Goal: Use online tool/utility: Use online tool/utility

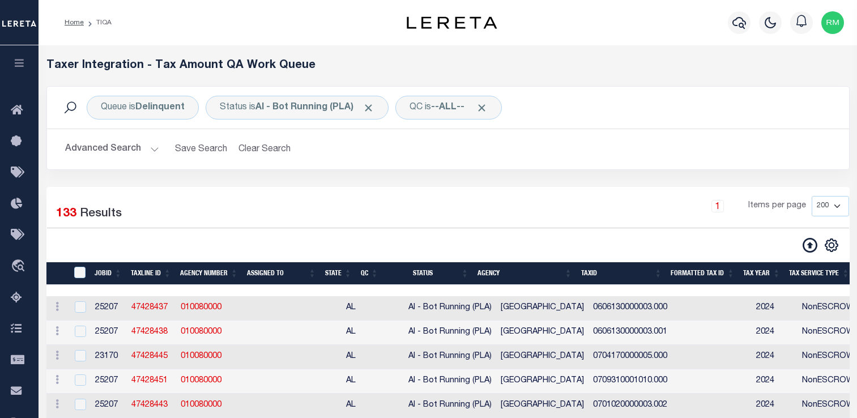
select select "200"
click at [20, 61] on icon "button" at bounding box center [19, 63] width 13 height 10
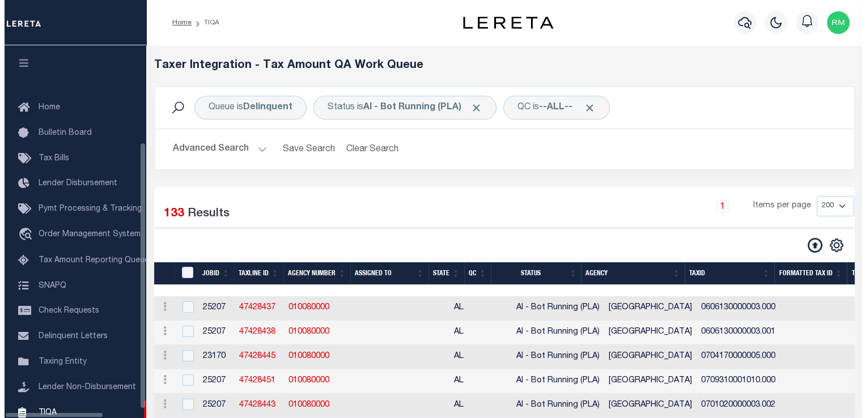
scroll to position [127, 0]
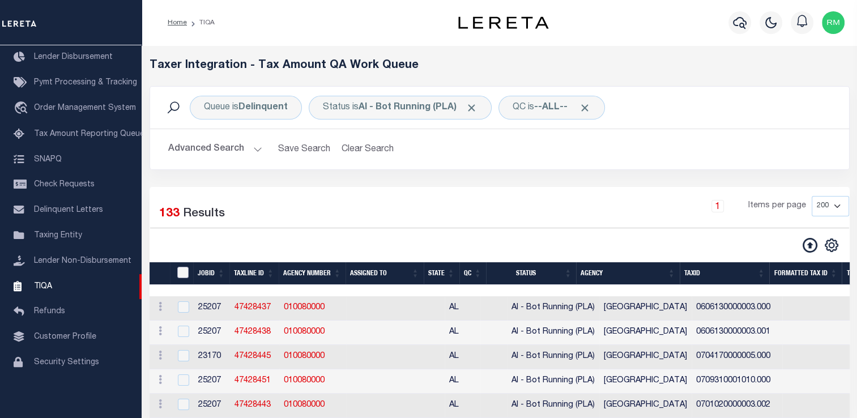
click at [179, 274] on input "TaxID" at bounding box center [182, 272] width 11 height 11
checkbox input "true"
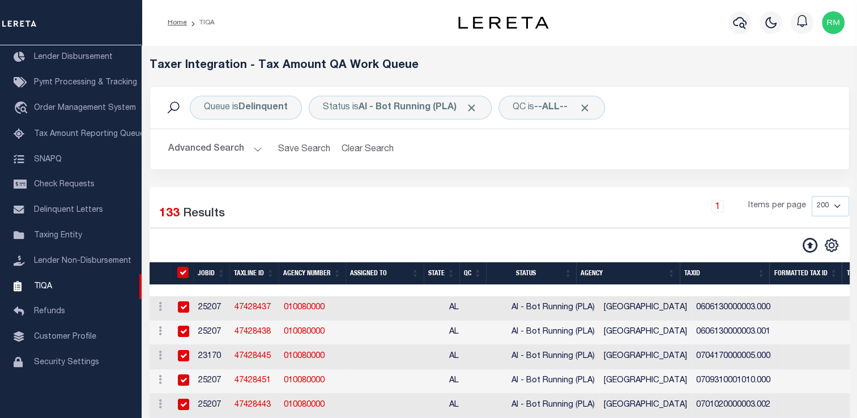
checkbox input "true"
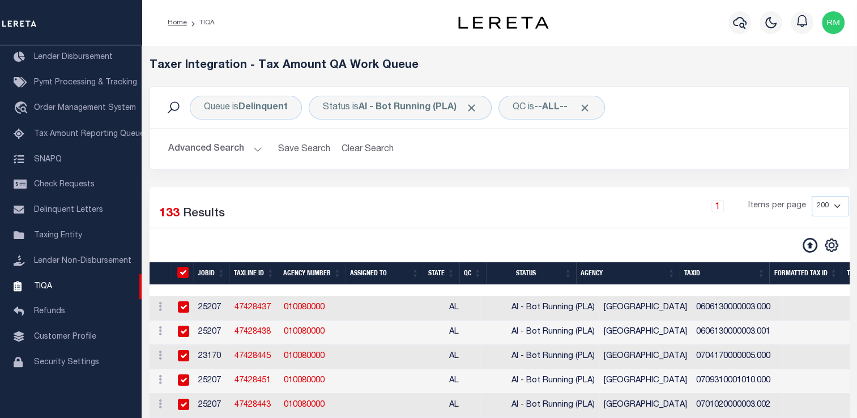
checkbox input "true"
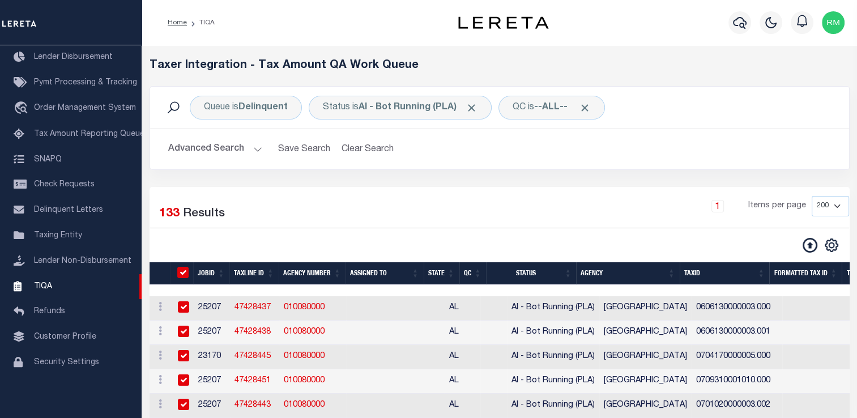
checkbox input "true"
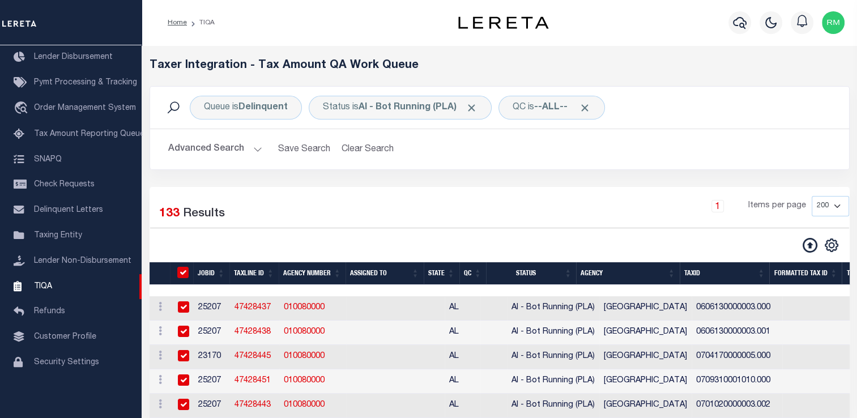
checkbox input "true"
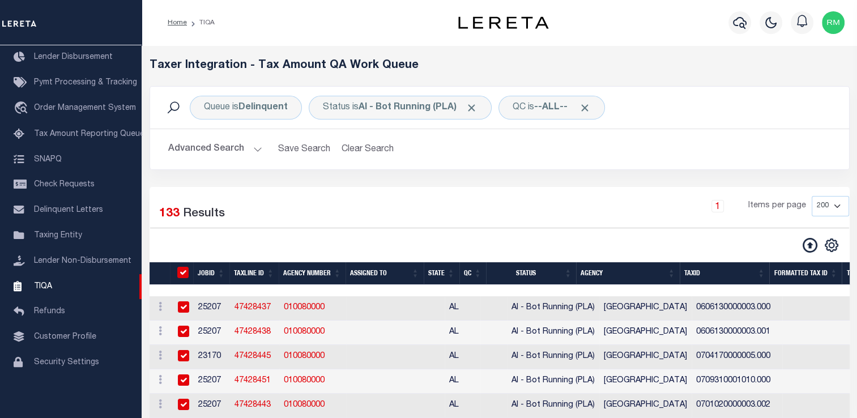
checkbox input "true"
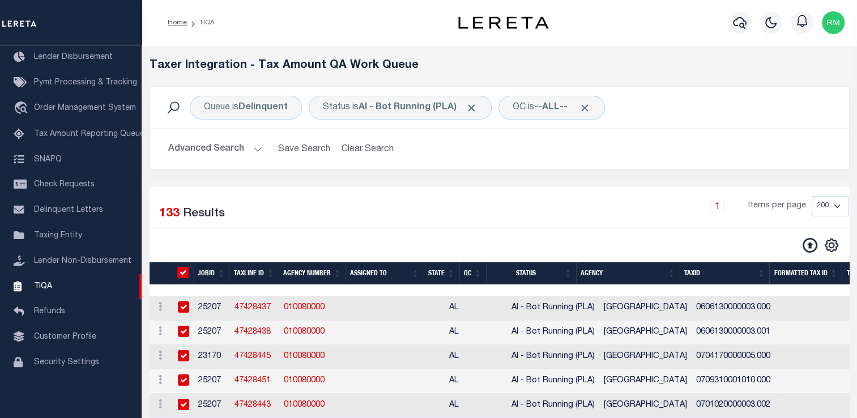
checkbox input "true"
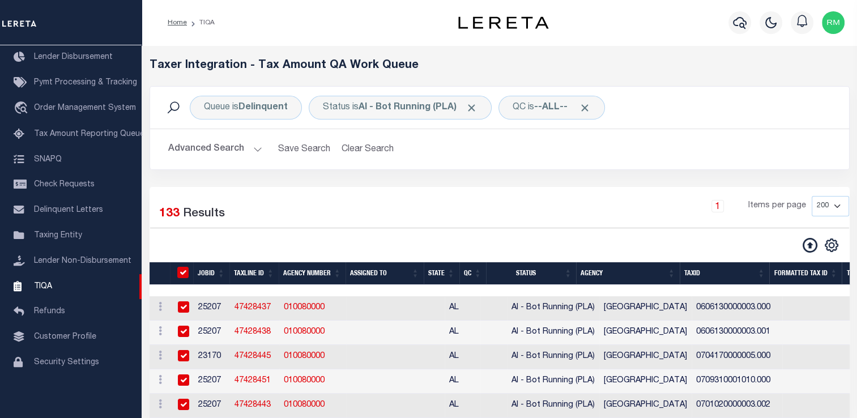
checkbox input "true"
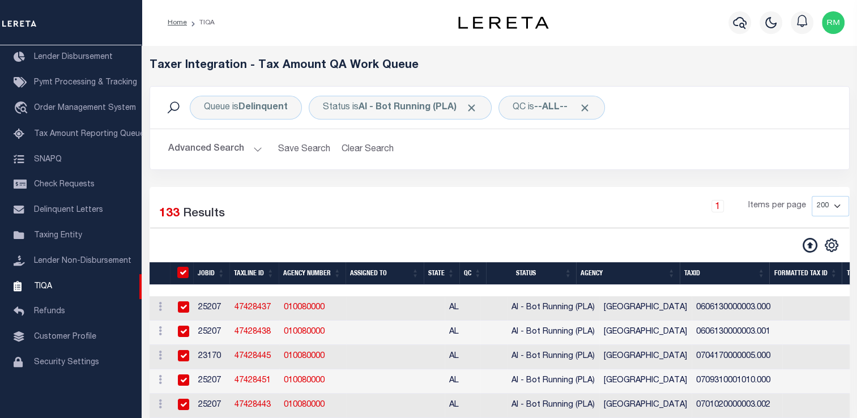
checkbox input "true"
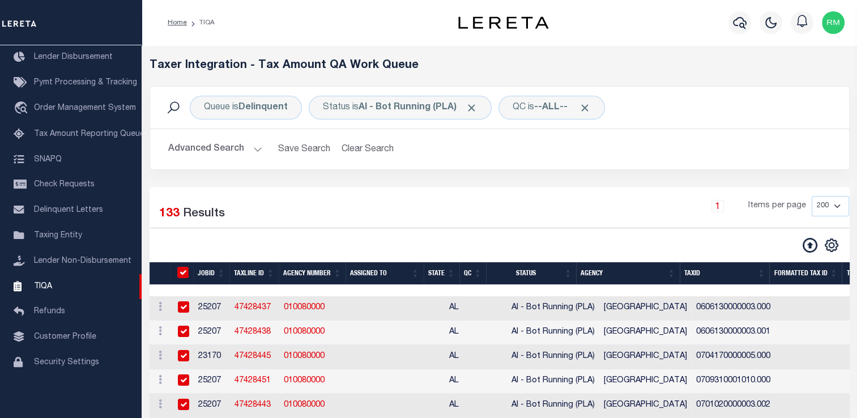
checkbox input "true"
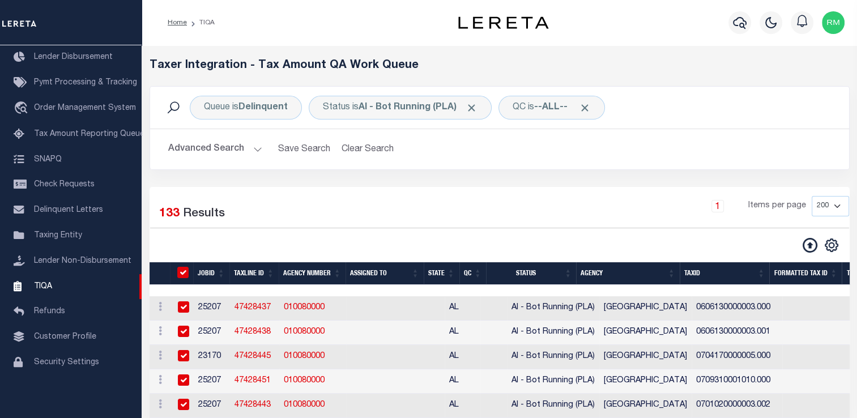
checkbox input "true"
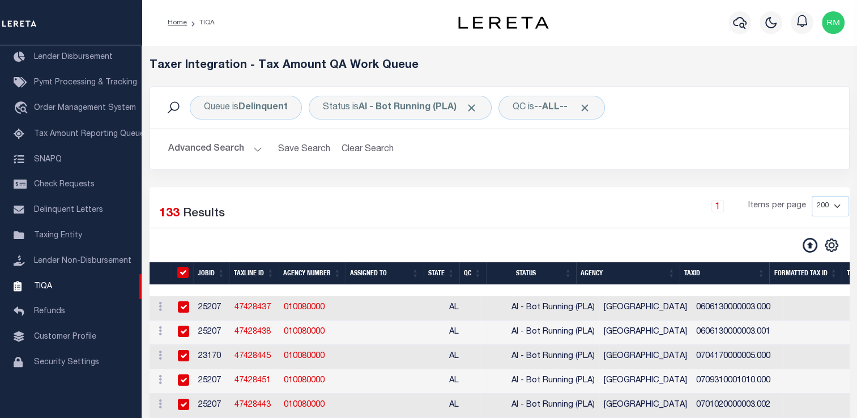
checkbox input "true"
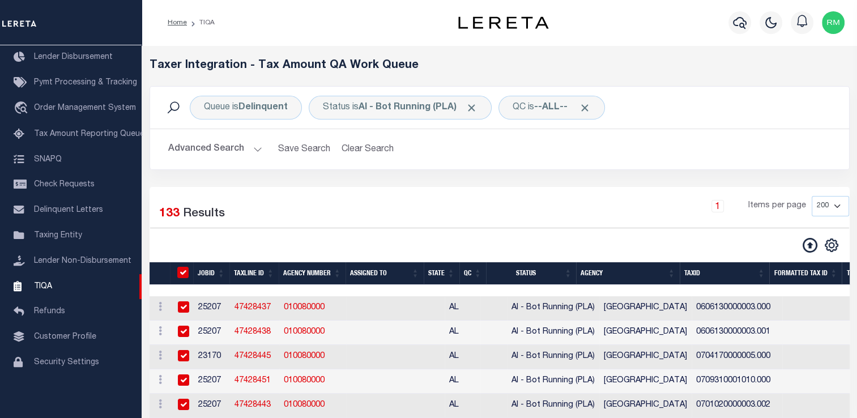
checkbox input "true"
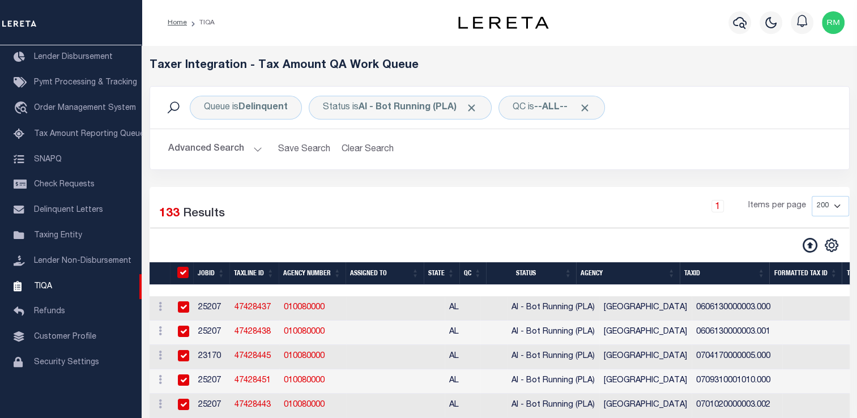
checkbox input "true"
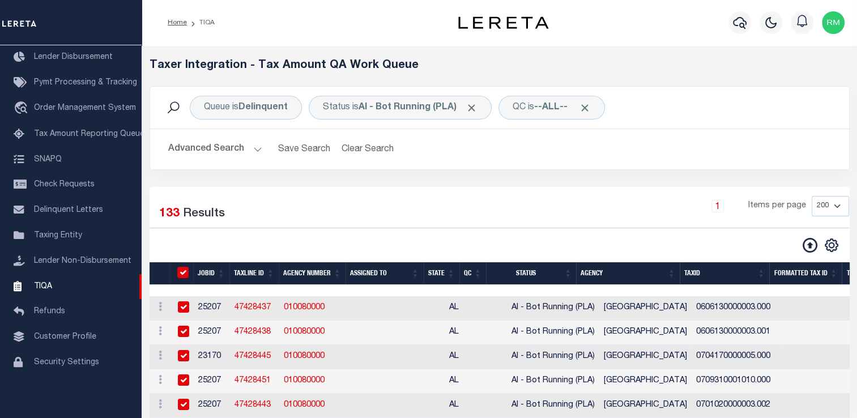
checkbox input "true"
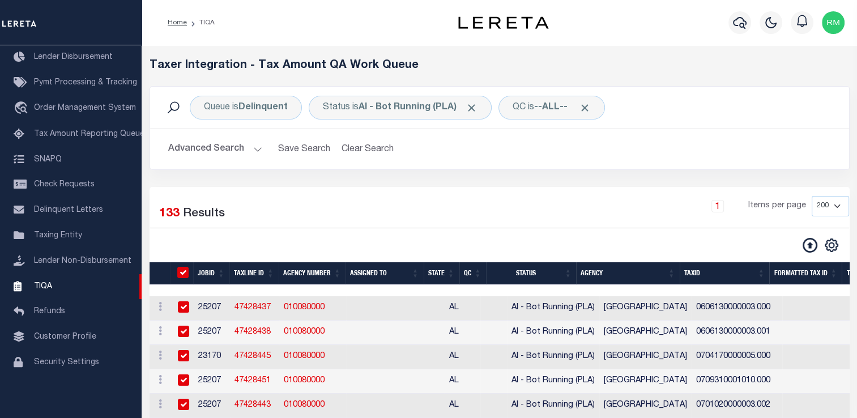
checkbox input "true"
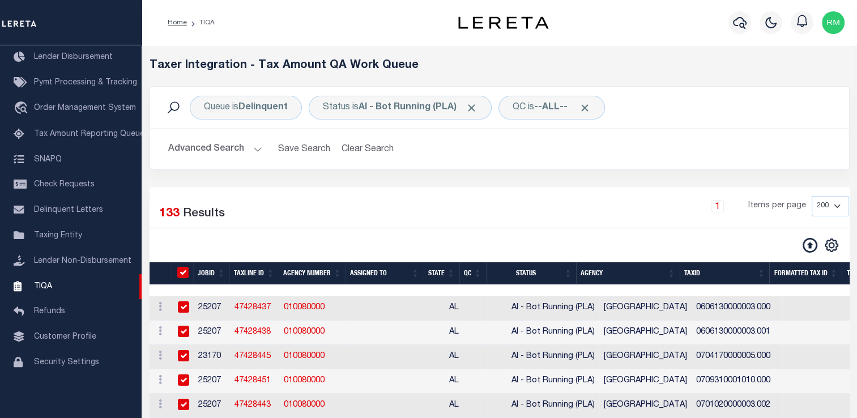
checkbox input "true"
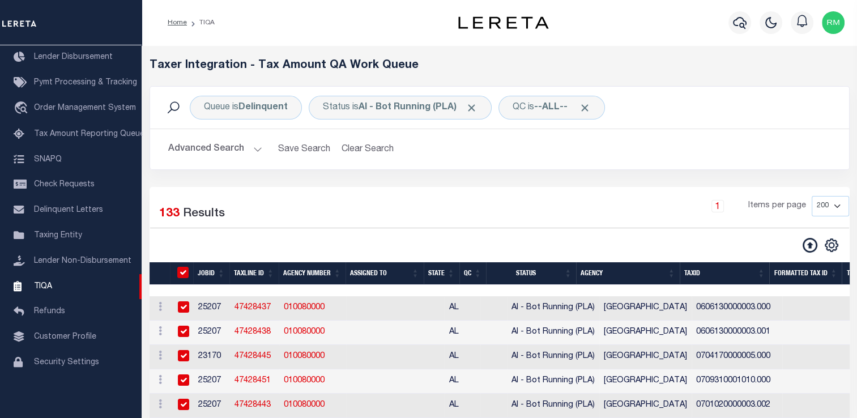
checkbox input "true"
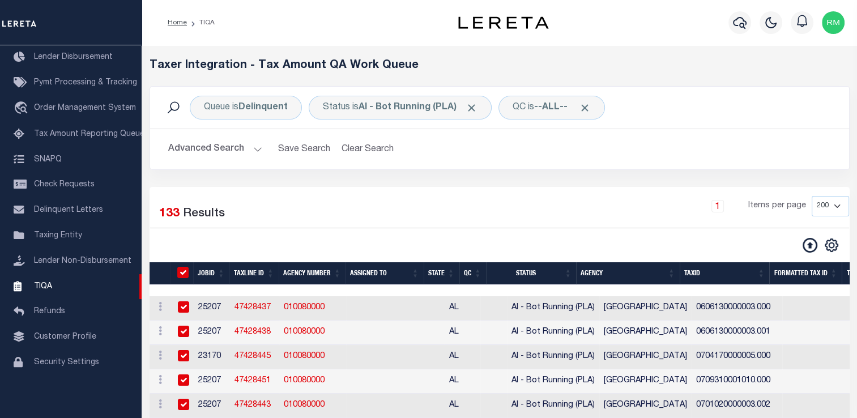
checkbox input "true"
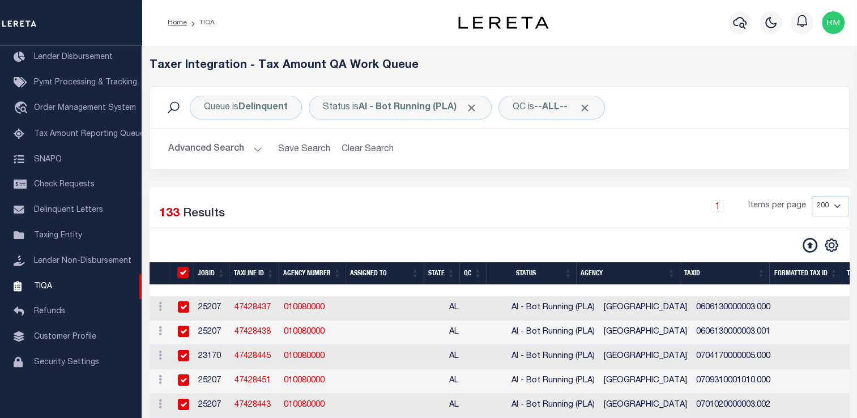
checkbox input "true"
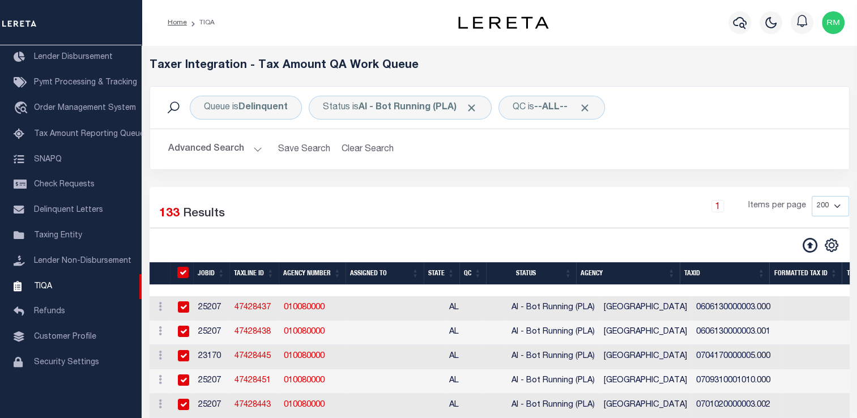
checkbox input "true"
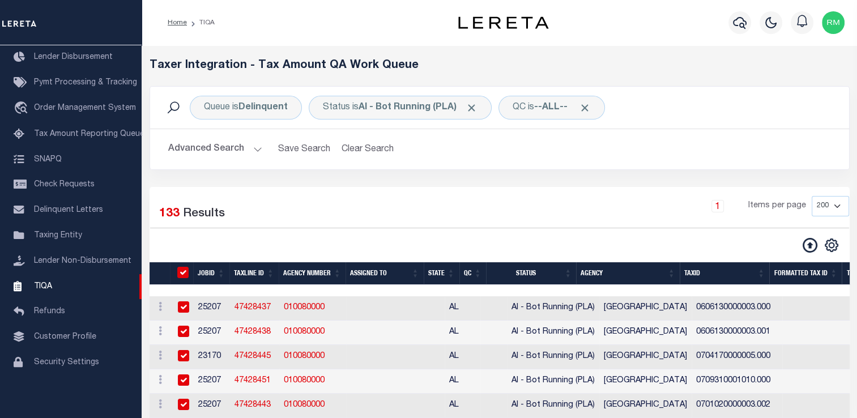
checkbox input "true"
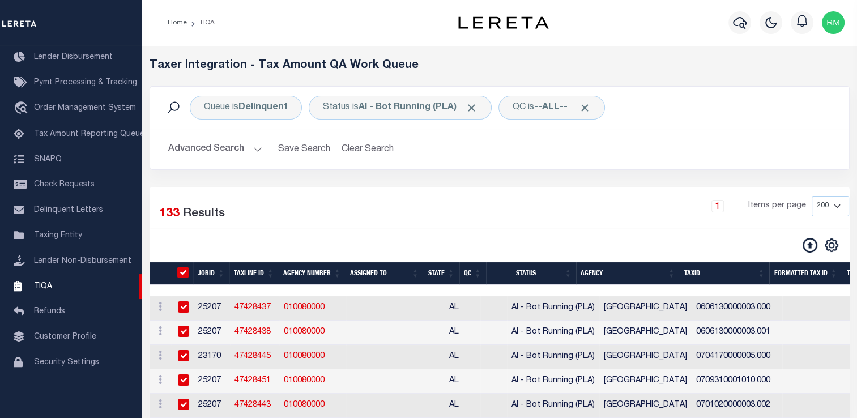
checkbox input "true"
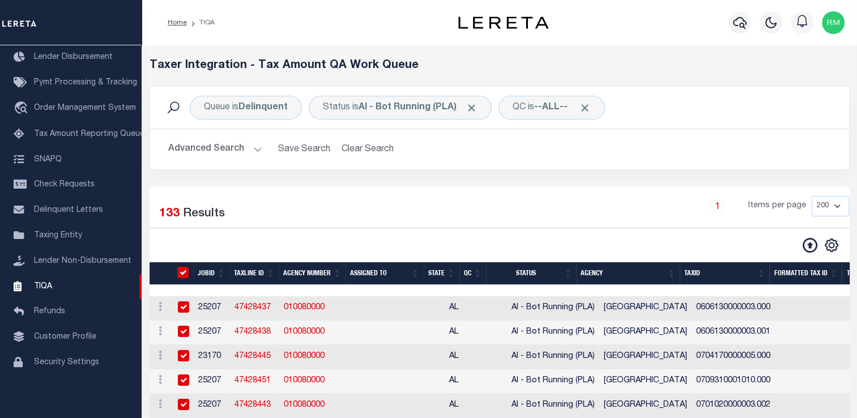
checkbox input "true"
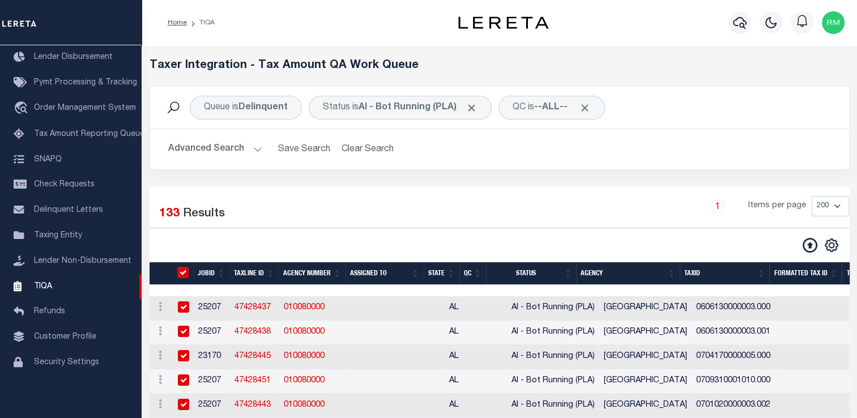
checkbox input "true"
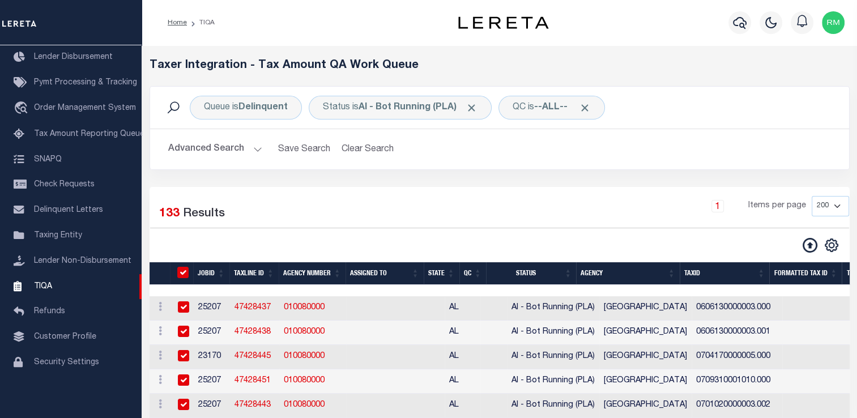
checkbox input "true"
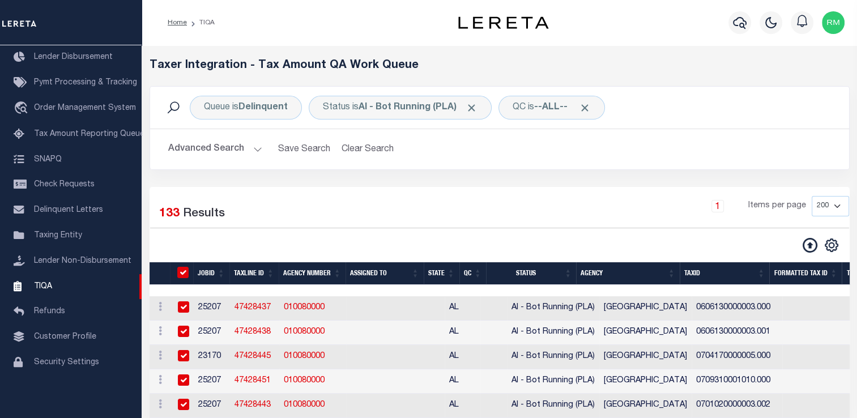
checkbox input "true"
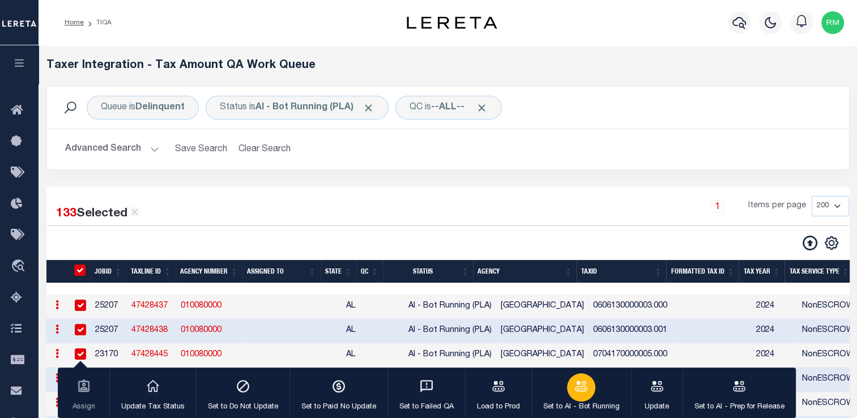
click at [584, 405] on p "Set to AI - Bot Running" at bounding box center [581, 407] width 77 height 11
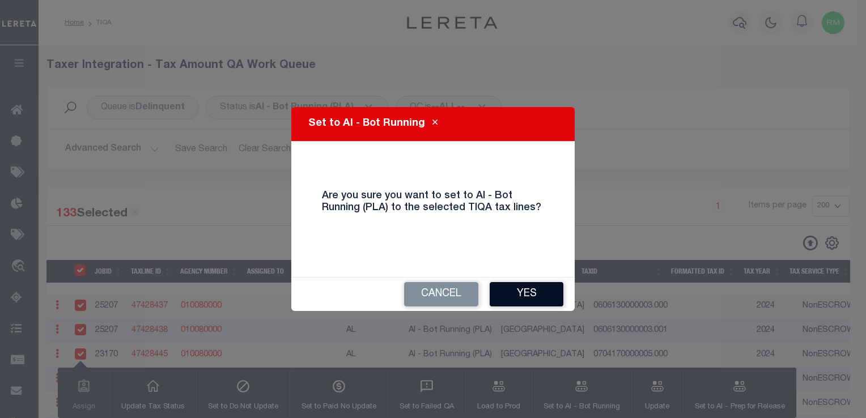
click at [534, 292] on button "Yes" at bounding box center [527, 294] width 74 height 24
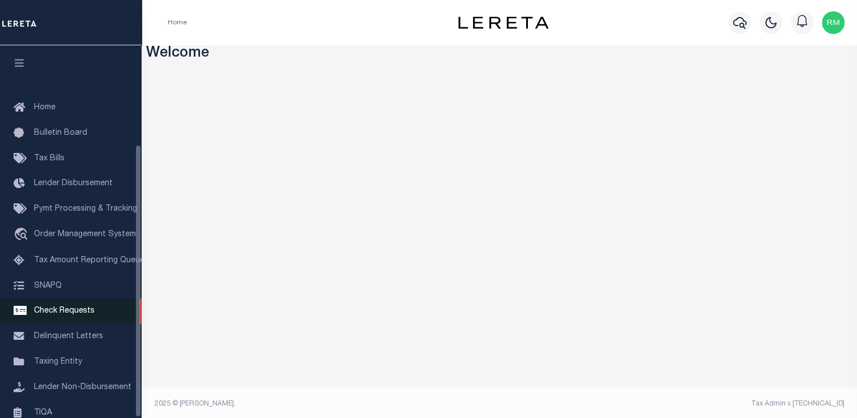
scroll to position [135, 0]
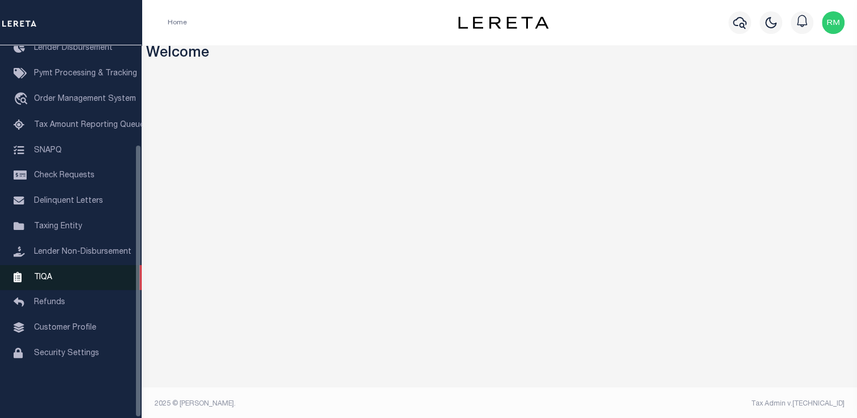
click at [49, 281] on span "TIQA" at bounding box center [43, 277] width 18 height 8
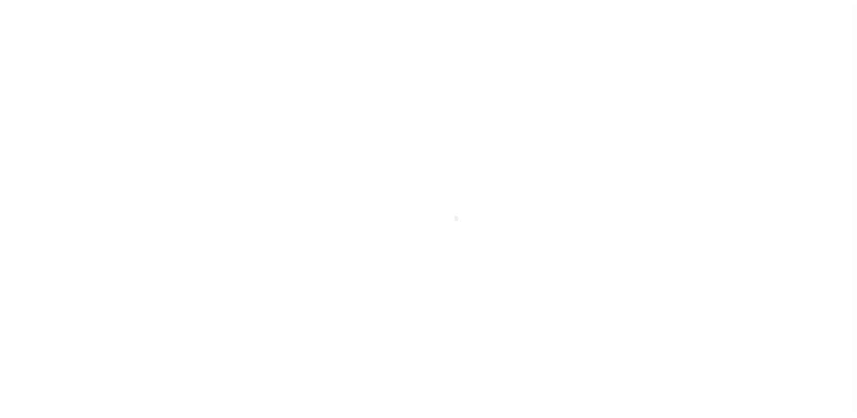
scroll to position [135, 0]
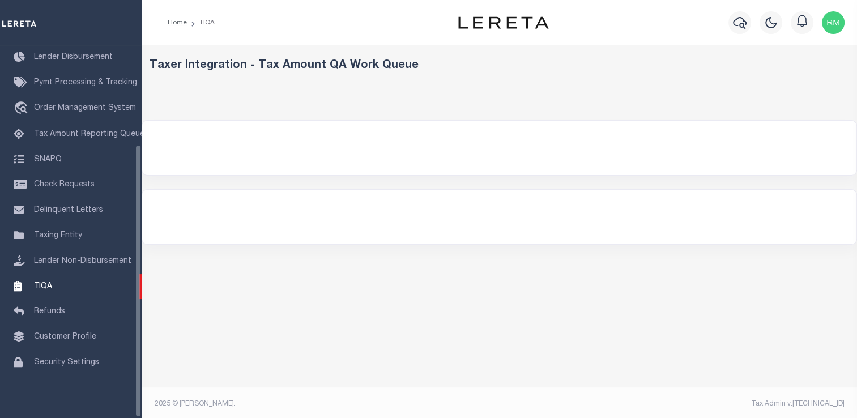
select select "200"
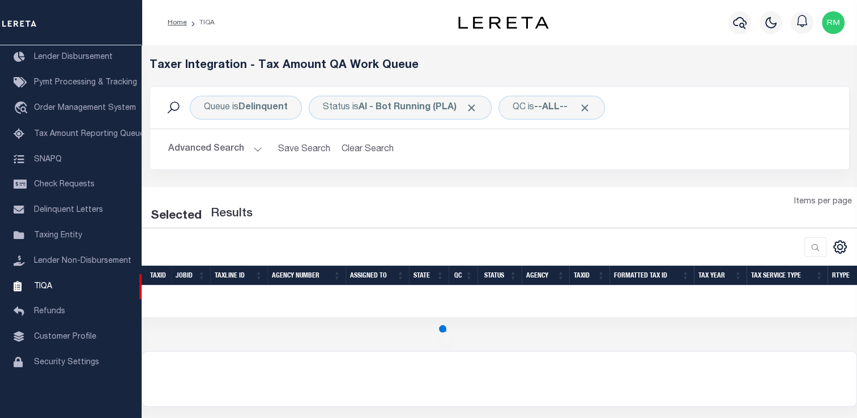
select select "200"
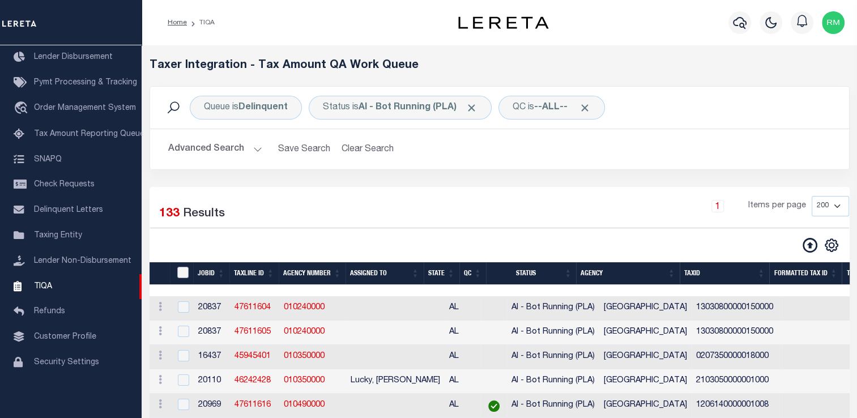
click at [184, 268] on input "TaxID" at bounding box center [182, 272] width 11 height 11
checkbox input "true"
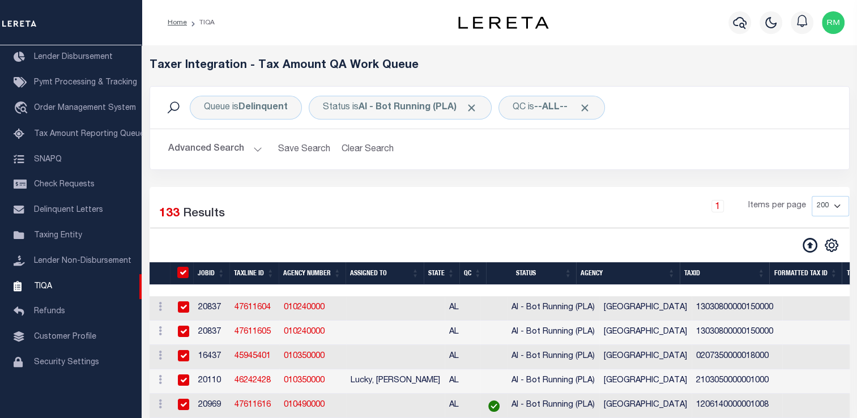
checkbox input "true"
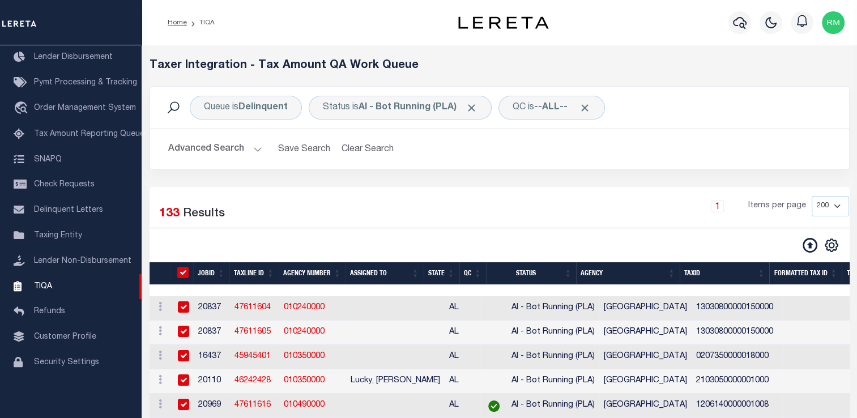
checkbox input "true"
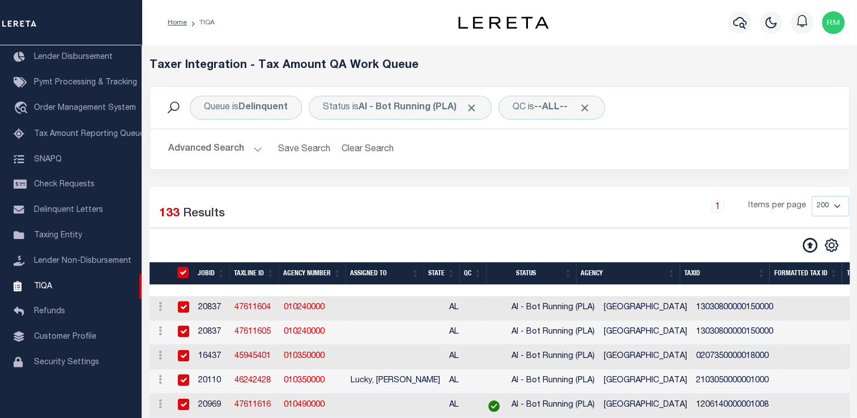
checkbox input "true"
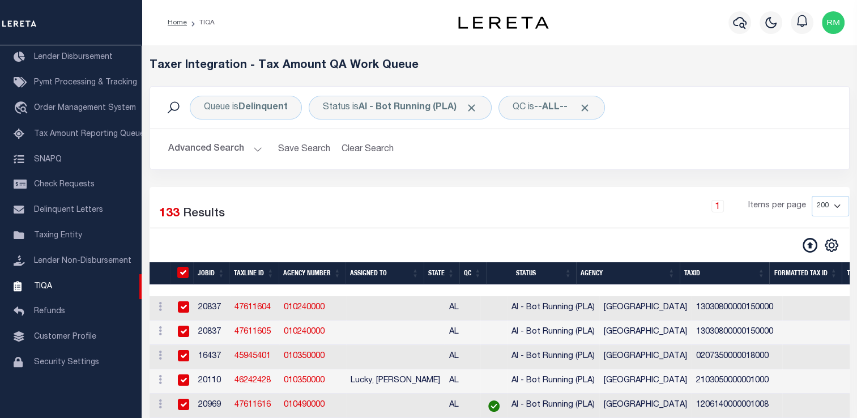
checkbox input "true"
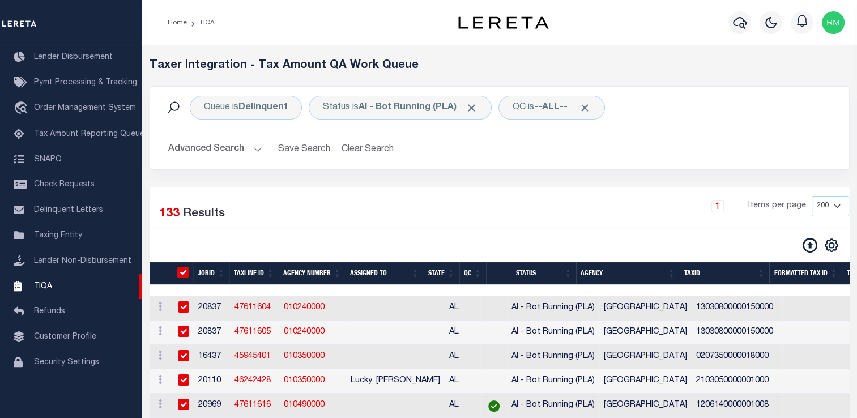
checkbox input "true"
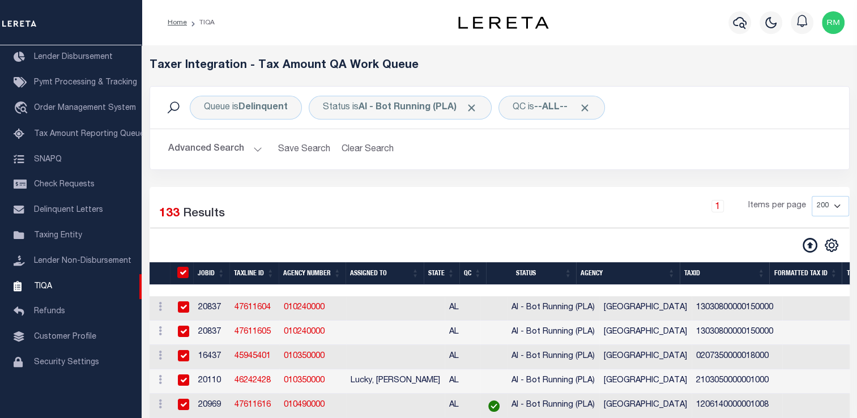
checkbox input "true"
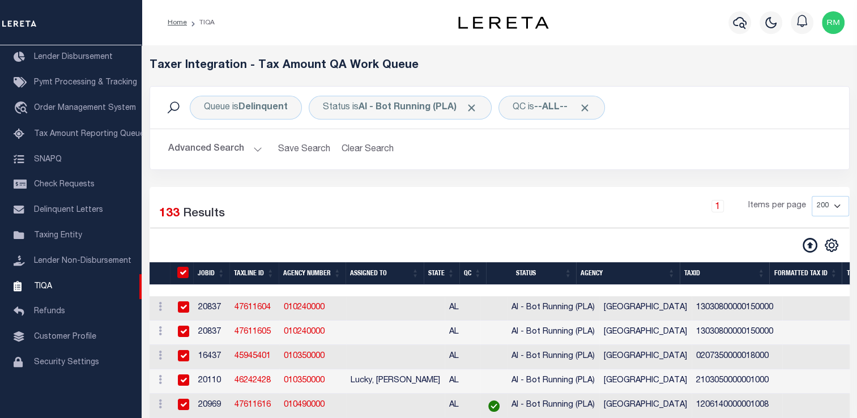
checkbox input "true"
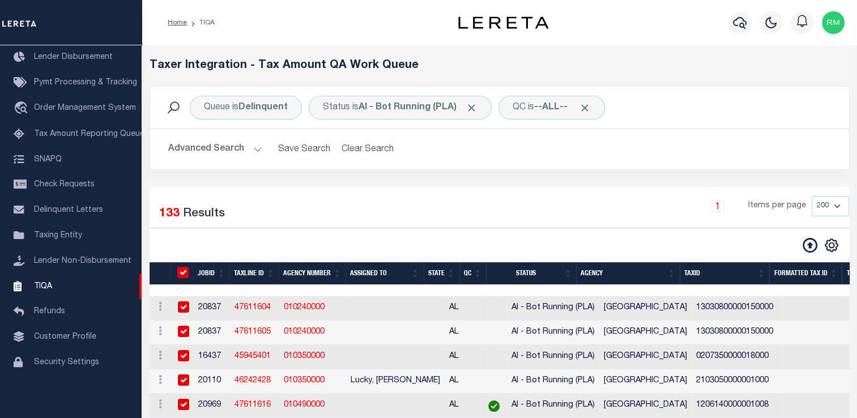
checkbox input "true"
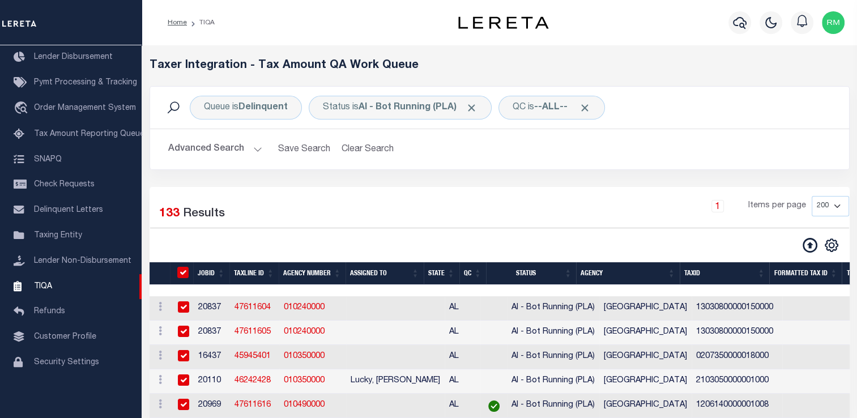
checkbox input "true"
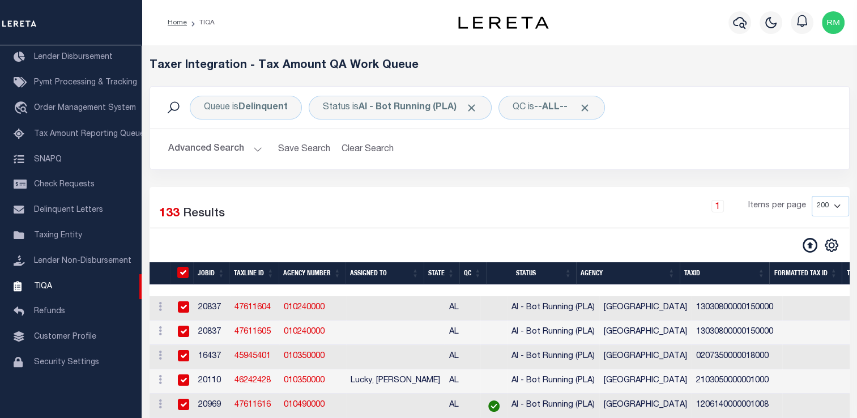
checkbox input "true"
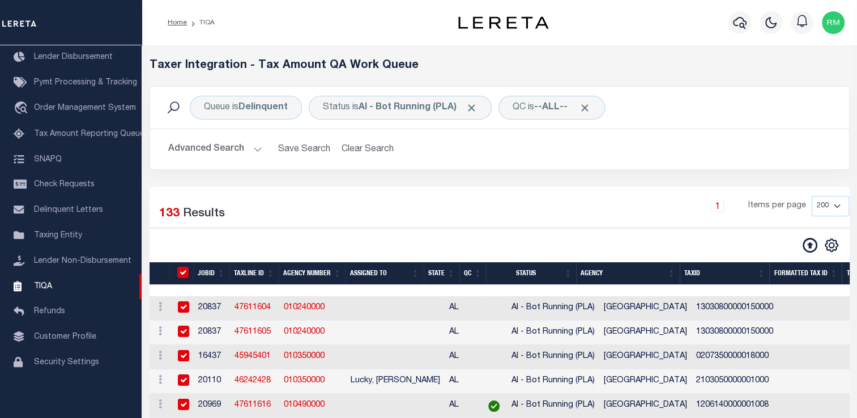
checkbox input "true"
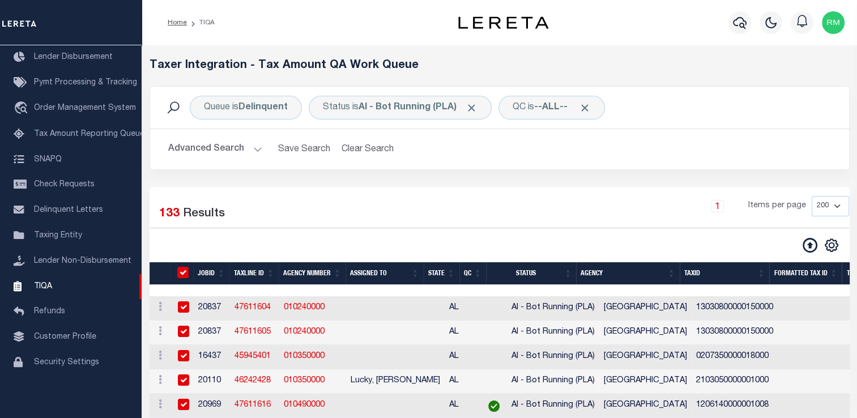
checkbox input "true"
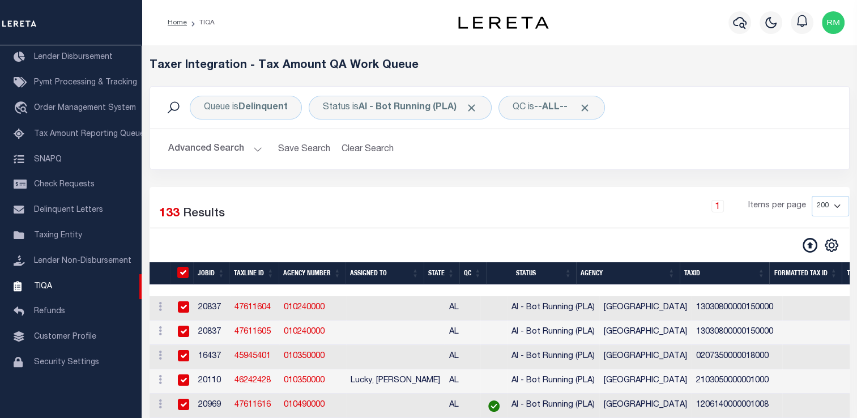
checkbox input "true"
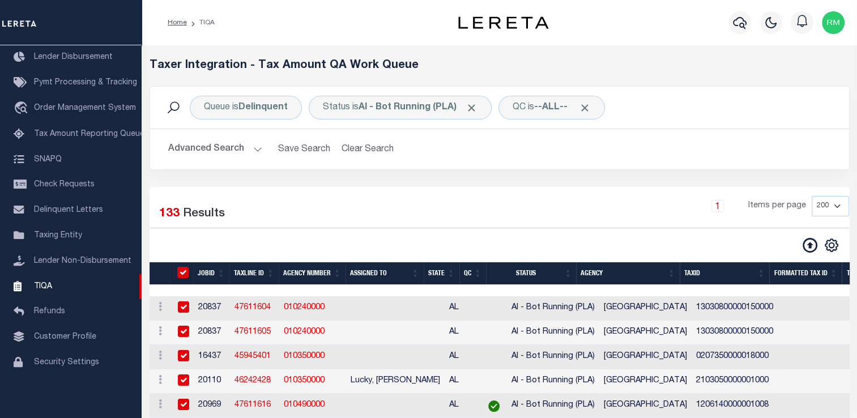
checkbox input "true"
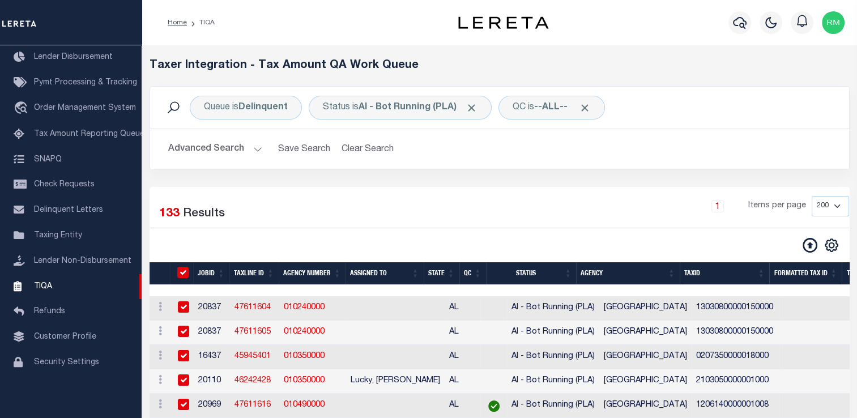
checkbox input "true"
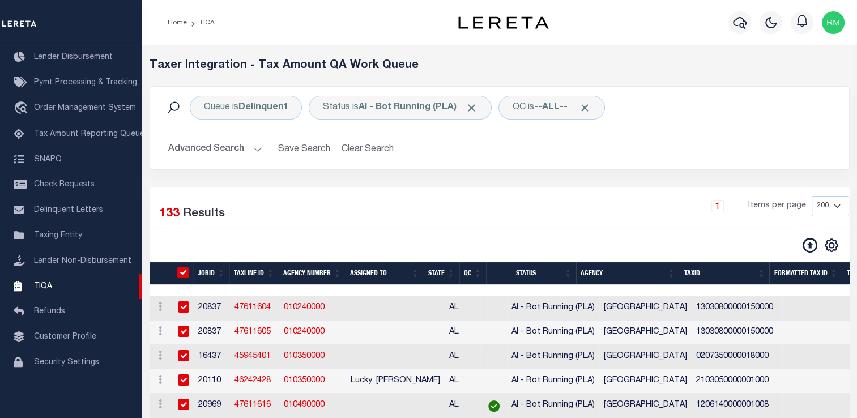
checkbox input "true"
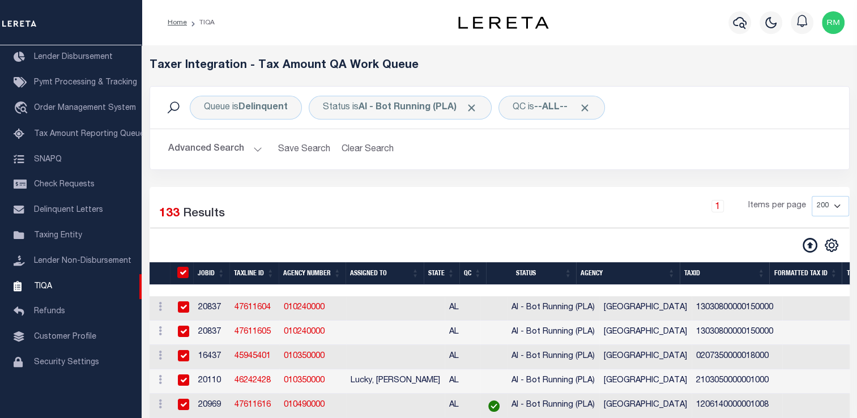
checkbox input "true"
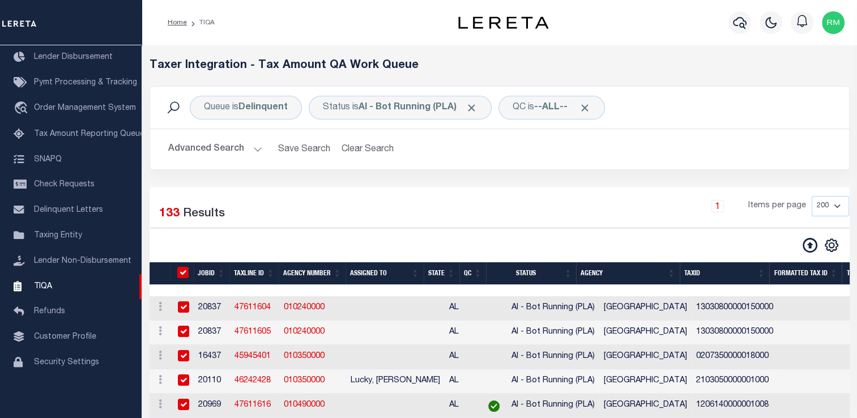
checkbox input "true"
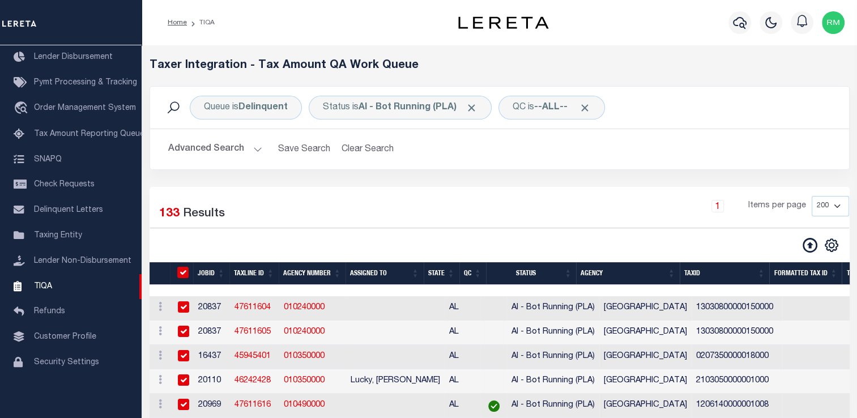
checkbox input "true"
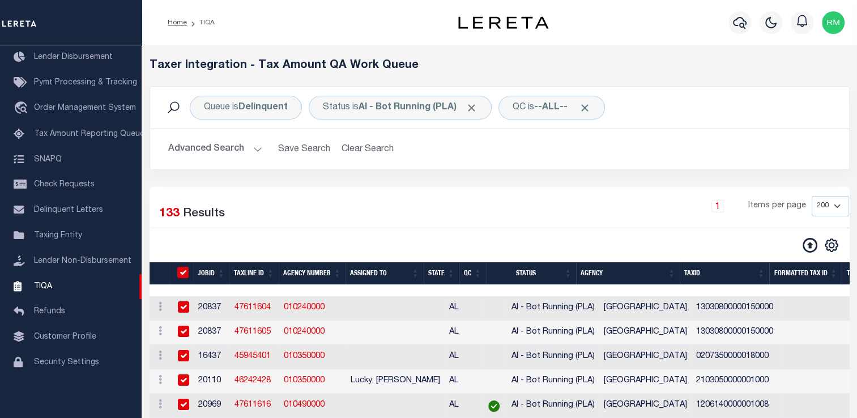
checkbox input "true"
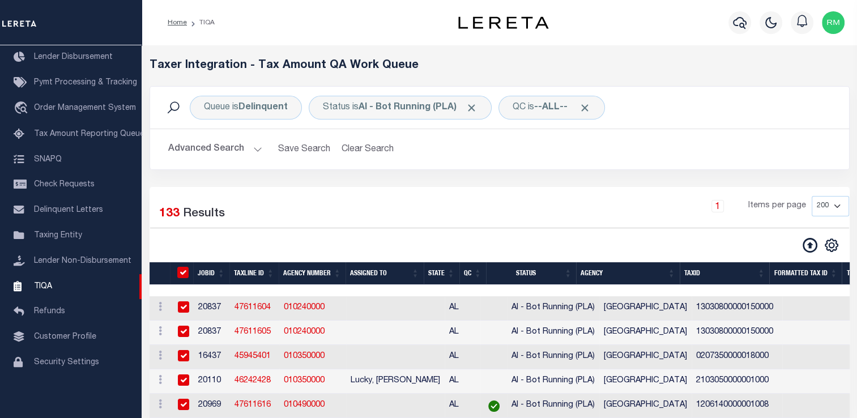
checkbox input "true"
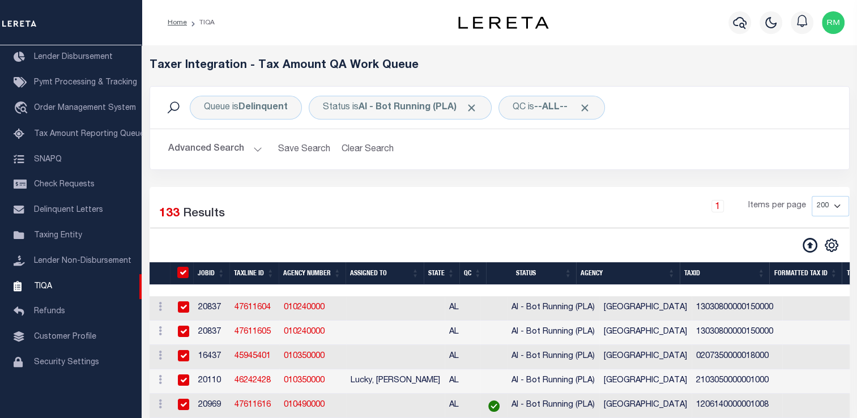
checkbox input "true"
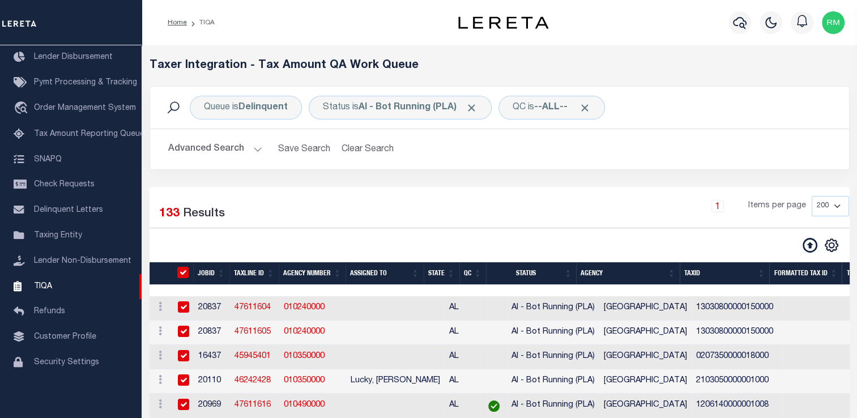
checkbox input "true"
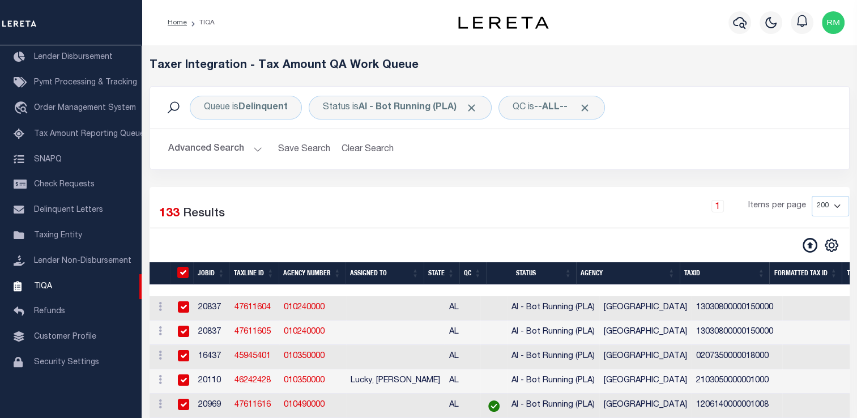
checkbox input "true"
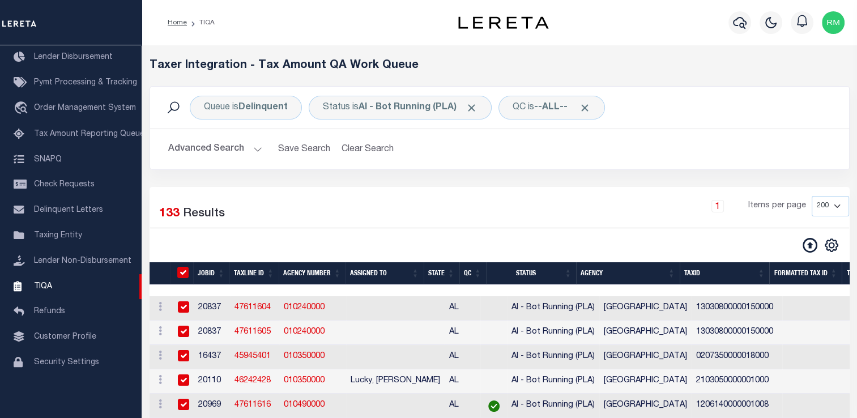
checkbox input "true"
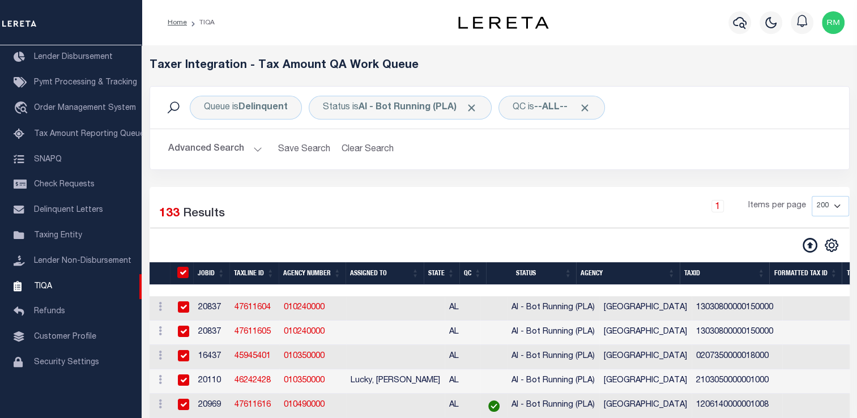
checkbox input "true"
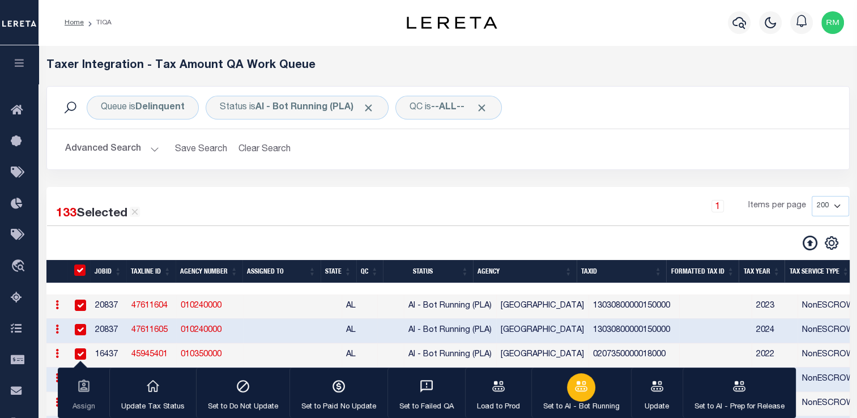
click at [579, 373] on div "button" at bounding box center [581, 387] width 28 height 28
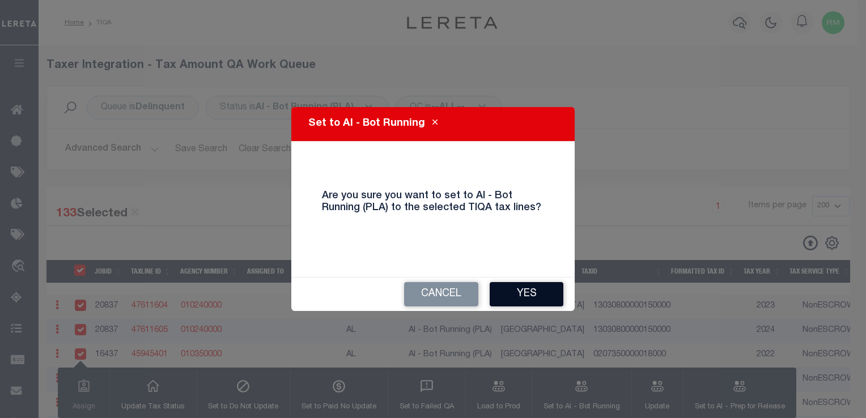
click at [525, 297] on button "Yes" at bounding box center [527, 294] width 74 height 24
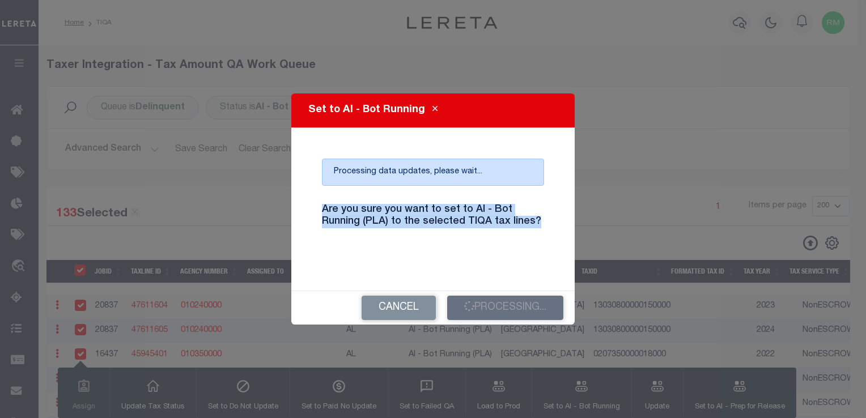
drag, startPoint x: 536, startPoint y: 223, endPoint x: 320, endPoint y: 210, distance: 215.8
click at [320, 210] on h4 "Are you sure you want to set to AI - Bot Running (PLA) to the selected TIQA tax…" at bounding box center [432, 216] width 239 height 24
click at [357, 216] on h4 "Are you sure you want to set to AI - Bot Running (PLA) to the selected TIQA tax…" at bounding box center [432, 216] width 239 height 24
drag, startPoint x: 535, startPoint y: 222, endPoint x: 449, endPoint y: 203, distance: 88.1
click at [449, 203] on div "Are you sure you want to set to AI - Bot Running (PLA) to the selected TIQA tax…" at bounding box center [432, 223] width 239 height 56
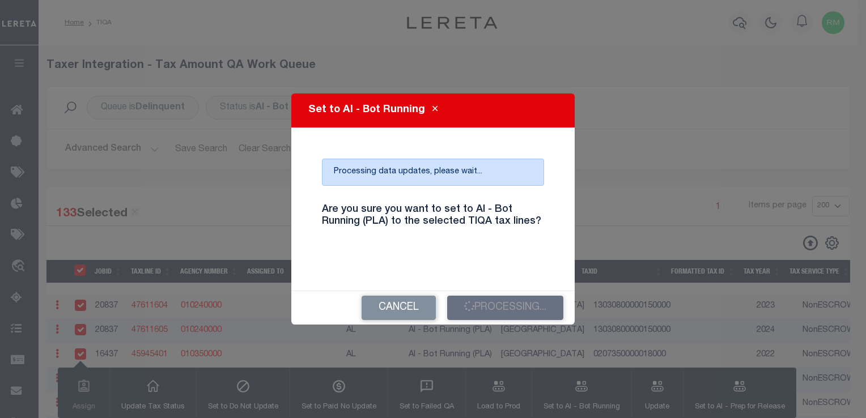
click at [440, 211] on h4 "Are you sure you want to set to AI - Bot Running (PLA) to the selected TIQA tax…" at bounding box center [432, 216] width 239 height 24
drag, startPoint x: 536, startPoint y: 226, endPoint x: 400, endPoint y: 223, distance: 136.6
click at [400, 223] on h4 "Are you sure you want to set to AI - Bot Running (PLA) to the selected TIQA tax…" at bounding box center [432, 216] width 239 height 24
click at [400, 211] on h4 "Are you sure you want to set to AI - Bot Running (PLA) to the selected TIQA tax…" at bounding box center [432, 216] width 239 height 24
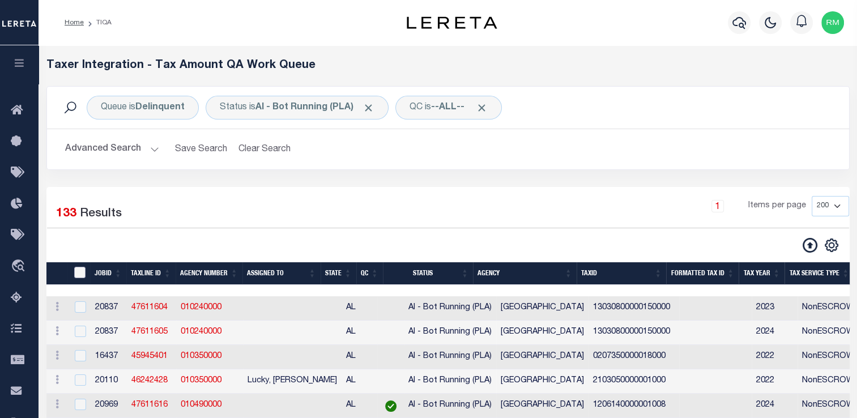
click at [81, 272] on input "TaxID" at bounding box center [79, 272] width 11 height 11
checkbox input "true"
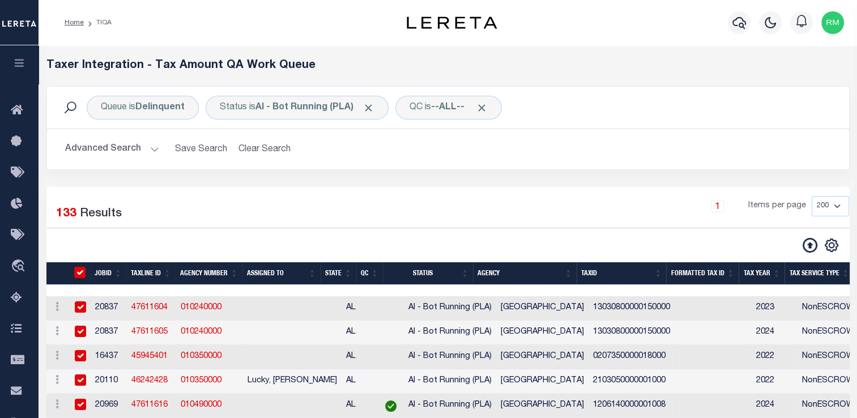
checkbox input "true"
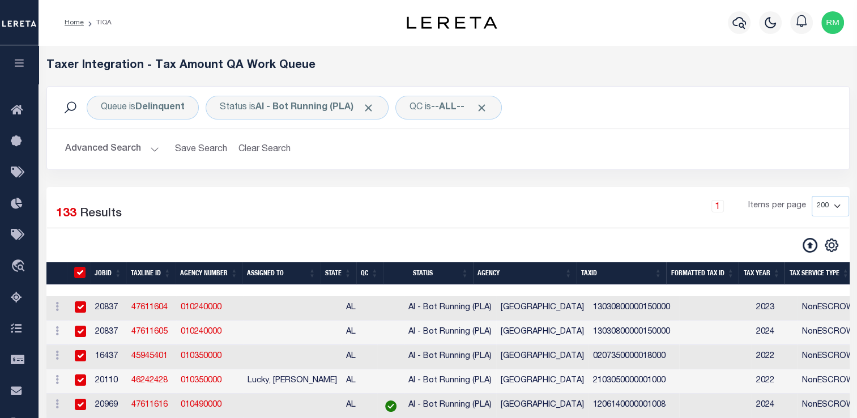
checkbox input "true"
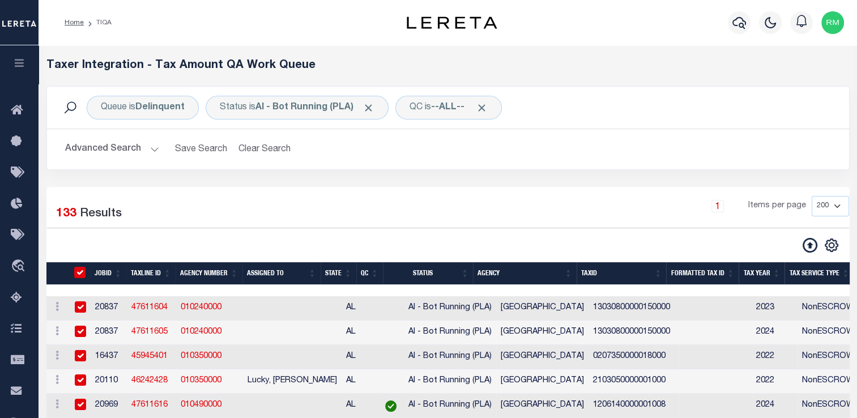
checkbox input "true"
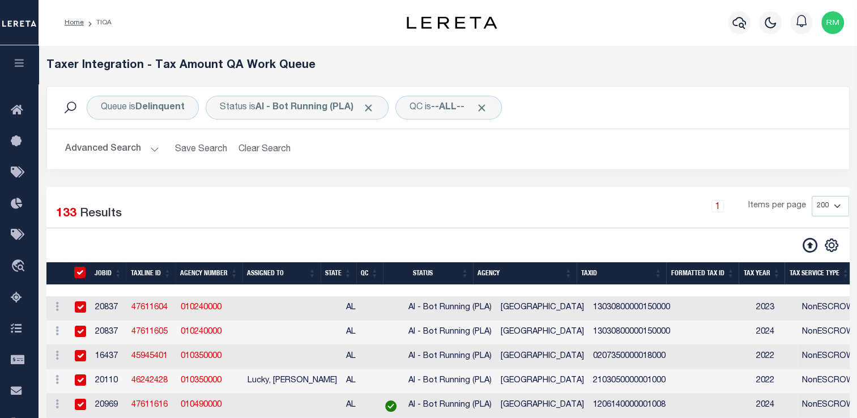
checkbox input "true"
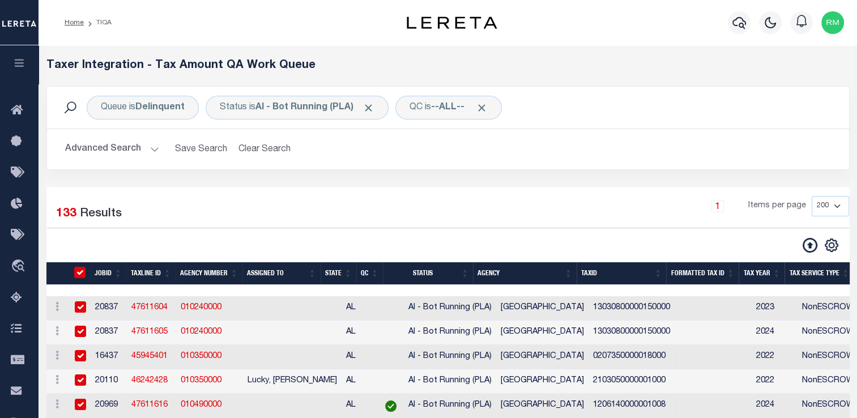
checkbox input "true"
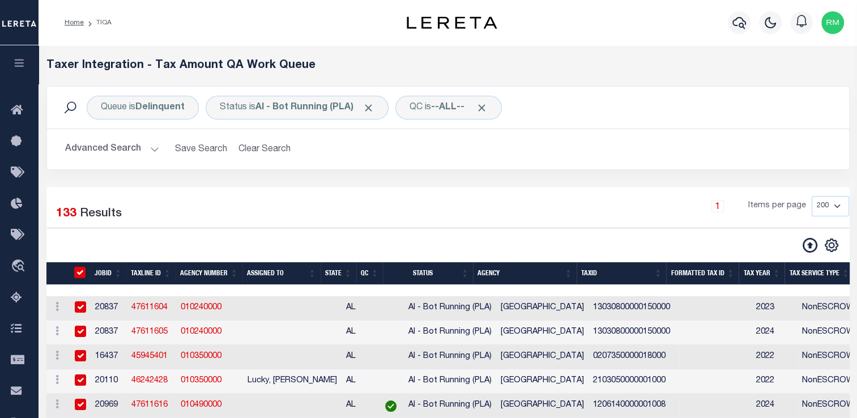
checkbox input "true"
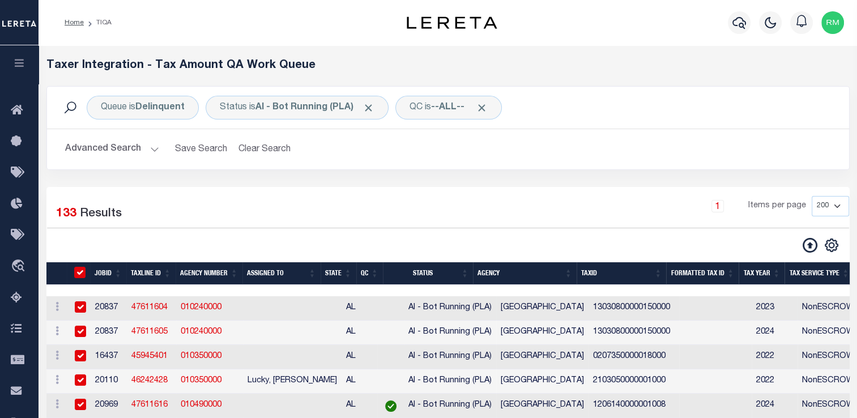
checkbox input "true"
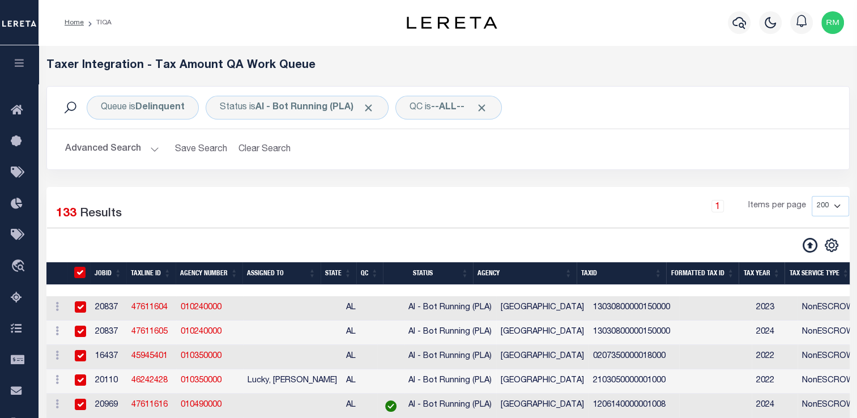
checkbox input "true"
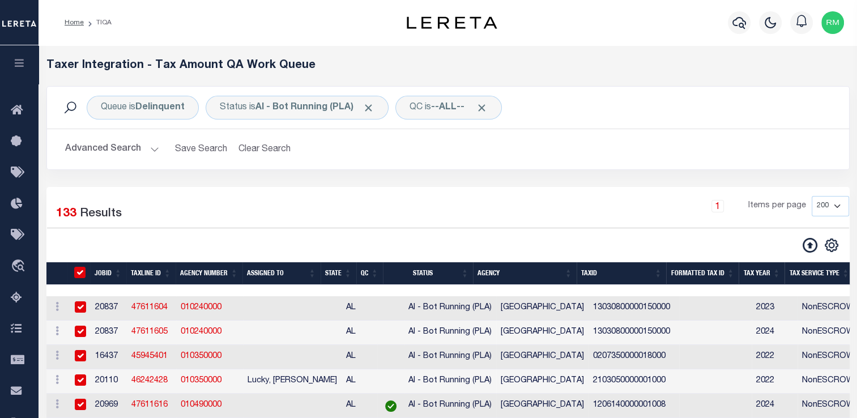
checkbox input "true"
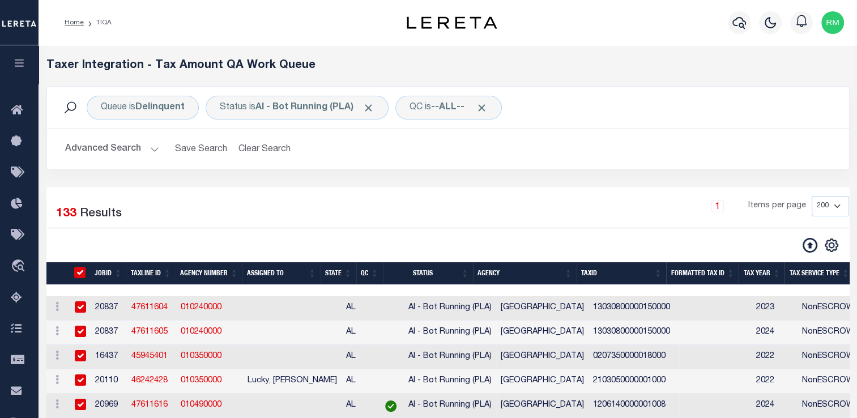
checkbox input "true"
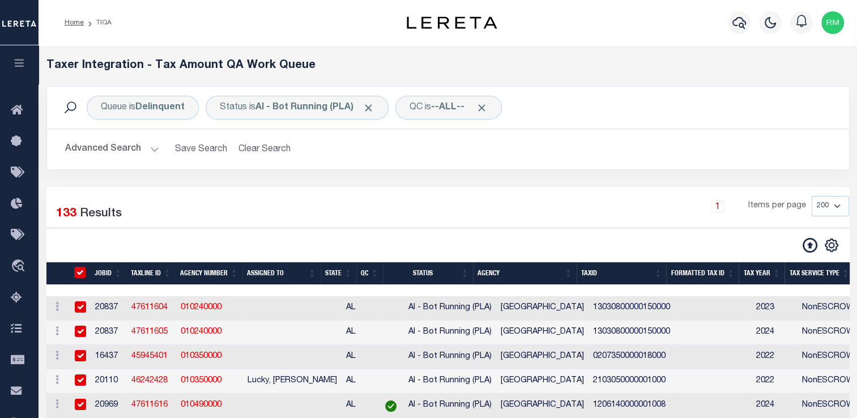
checkbox input "true"
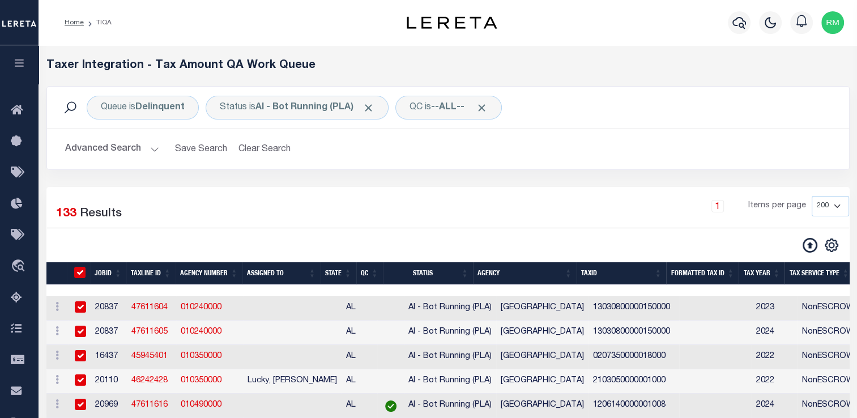
checkbox input "true"
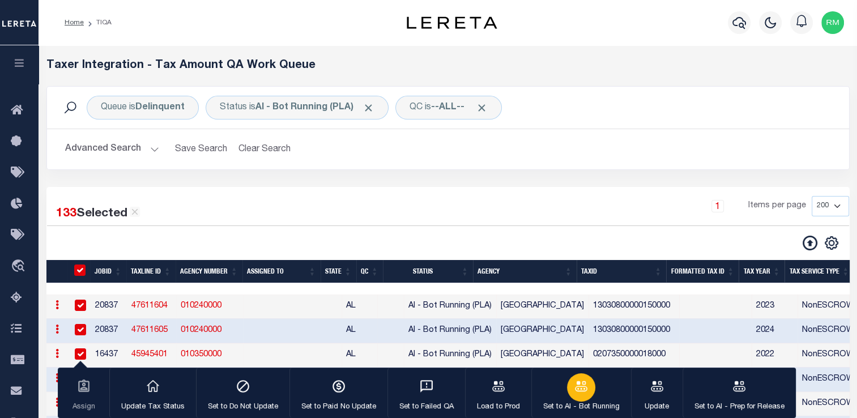
click at [580, 405] on p "Set to AI - Bot Running" at bounding box center [581, 407] width 77 height 11
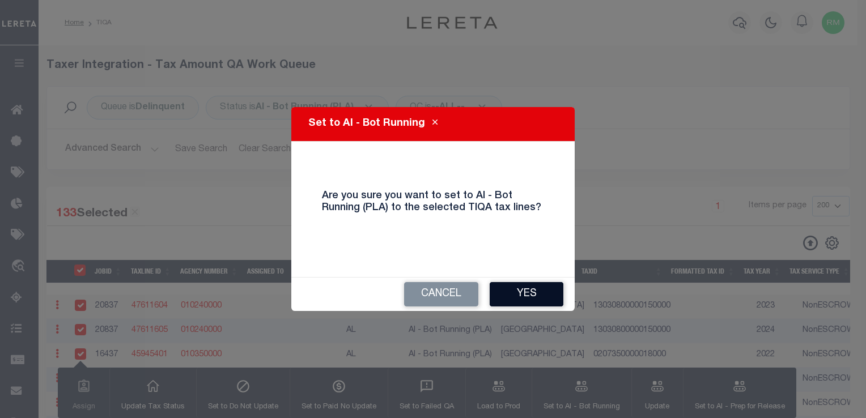
click at [529, 292] on button "Yes" at bounding box center [527, 294] width 74 height 24
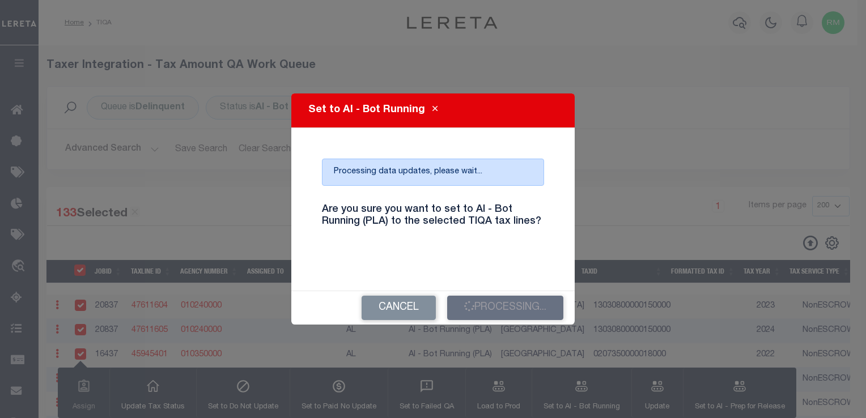
click at [538, 220] on h4 "Are you sure you want to set to AI - Bot Running (PLA) to the selected TIQA tax…" at bounding box center [432, 216] width 239 height 24
drag, startPoint x: 533, startPoint y: 224, endPoint x: 526, endPoint y: 221, distance: 7.4
click at [527, 221] on h4 "Are you sure you want to set to AI - Bot Running (PLA) to the selected TIQA tax…" at bounding box center [432, 216] width 239 height 24
click at [526, 221] on h4 "Are you sure you want to set to AI - Bot Running (PLA) to the selected TIQA tax…" at bounding box center [432, 216] width 239 height 24
click at [518, 222] on h4 "Are you sure you want to set to AI - Bot Running (PLA) to the selected TIQA tax…" at bounding box center [432, 216] width 239 height 24
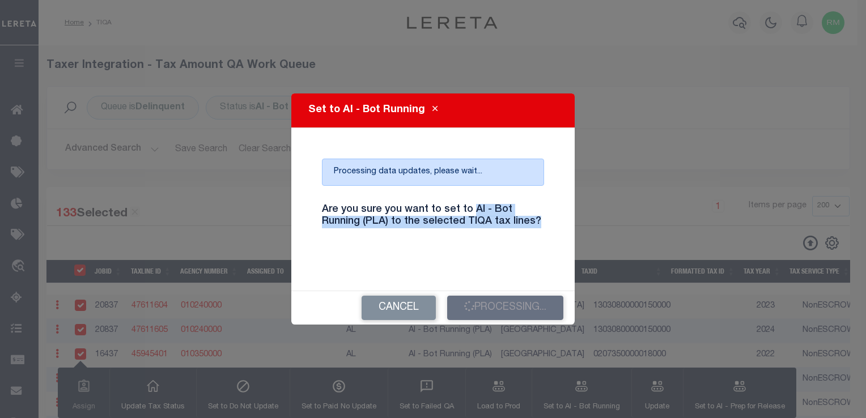
drag, startPoint x: 538, startPoint y: 221, endPoint x: 470, endPoint y: 198, distance: 71.7
click at [470, 198] on div "Are you sure you want to set to AI - Bot Running (PLA) to the selected TIQA tax…" at bounding box center [432, 223] width 239 height 56
click at [542, 223] on h4 "Are you sure you want to set to AI - Bot Running (PLA) to the selected TIQA tax…" at bounding box center [432, 216] width 239 height 24
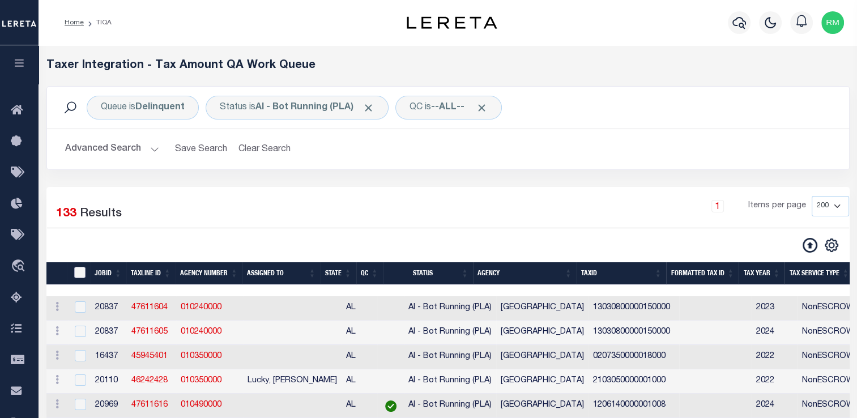
click at [78, 271] on input "TaxID" at bounding box center [79, 272] width 11 height 11
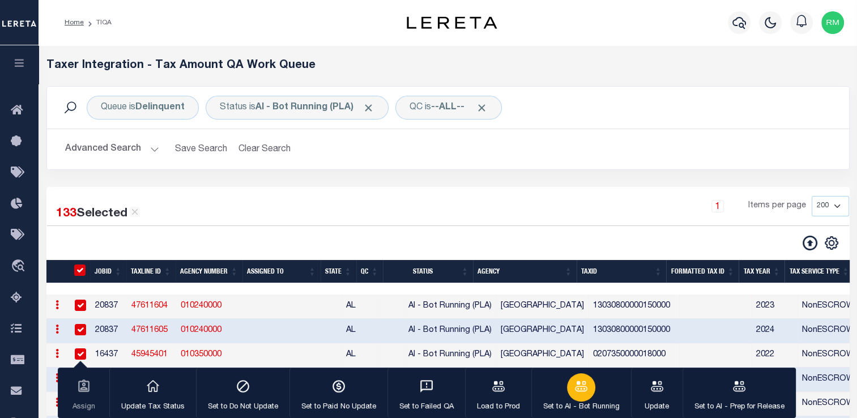
click at [579, 394] on icon "button" at bounding box center [581, 386] width 15 height 15
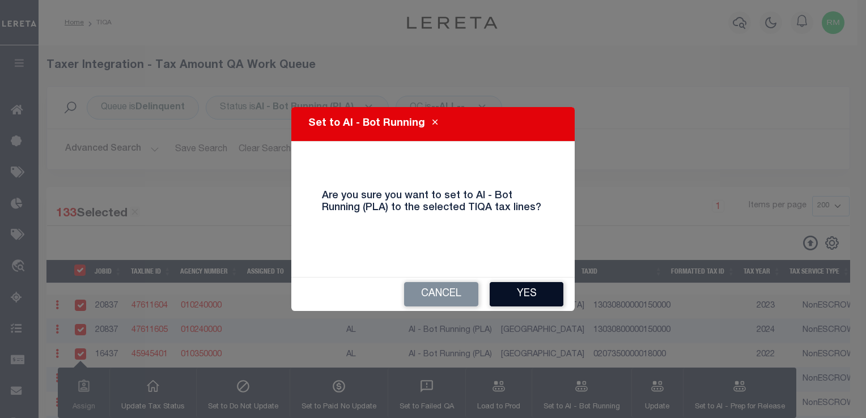
click at [534, 295] on button "Yes" at bounding box center [527, 294] width 74 height 24
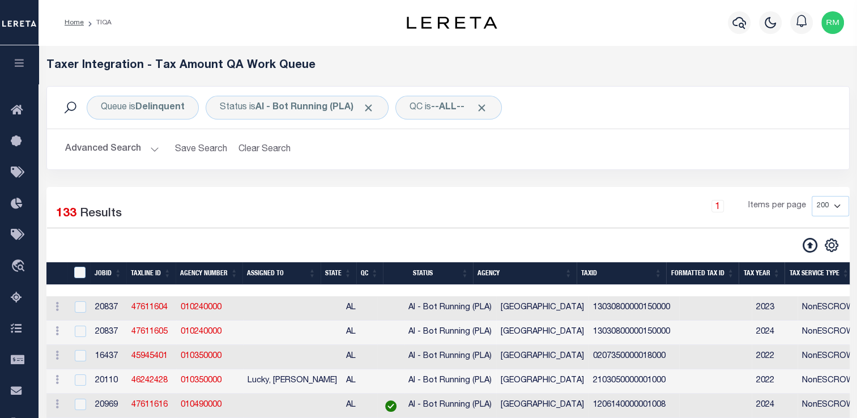
click at [119, 199] on div "133 Selected 133 Results" at bounding box center [141, 212] width 188 height 32
click at [80, 278] on input "TaxID" at bounding box center [79, 272] width 11 height 11
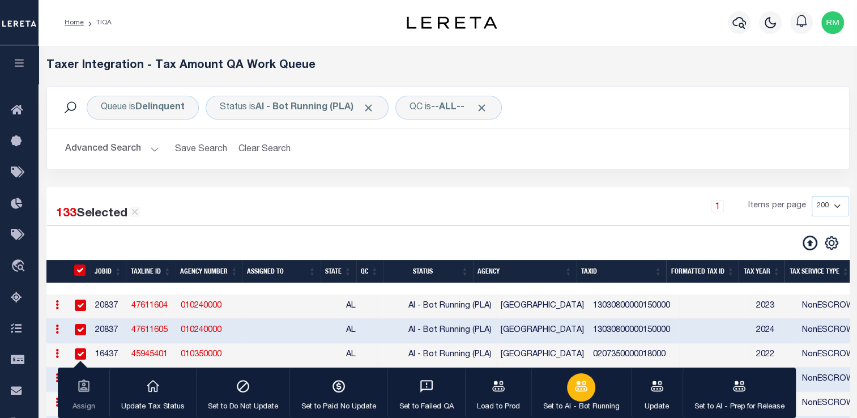
click at [587, 384] on div "button" at bounding box center [581, 387] width 28 height 28
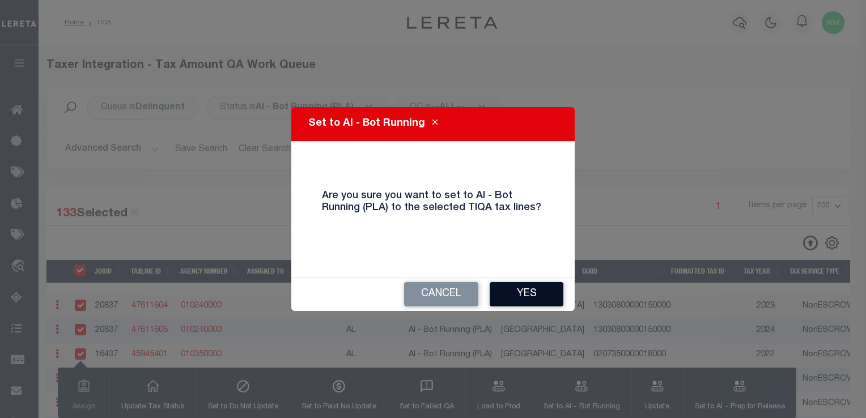
click at [526, 290] on button "Yes" at bounding box center [527, 294] width 74 height 24
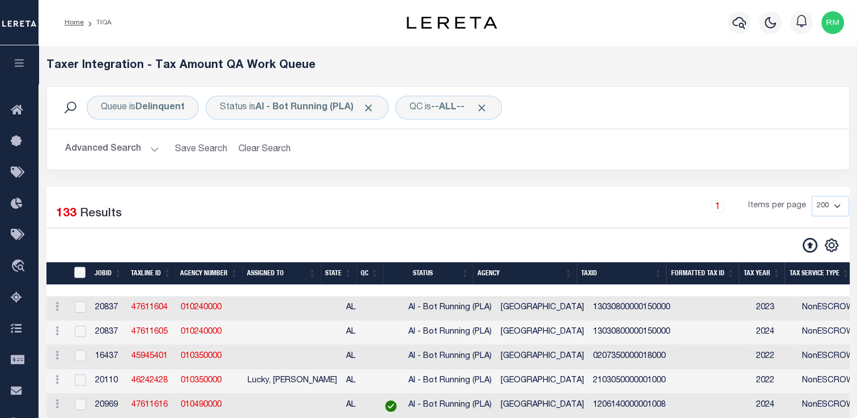
click at [83, 274] on input "TaxID" at bounding box center [79, 272] width 11 height 11
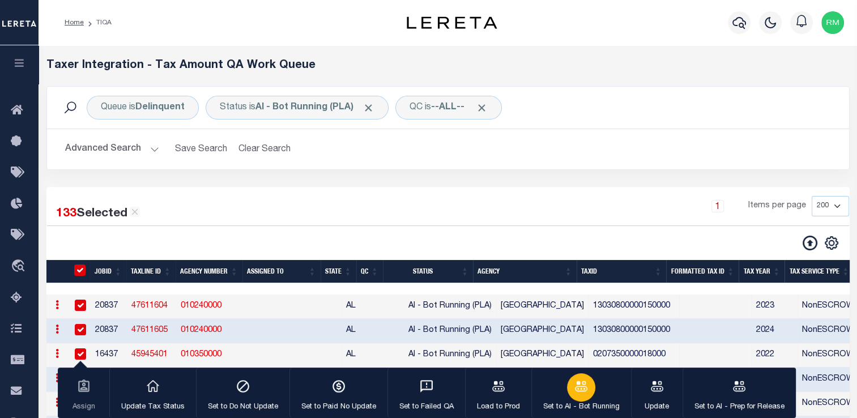
click at [579, 385] on icon "button" at bounding box center [581, 386] width 15 height 15
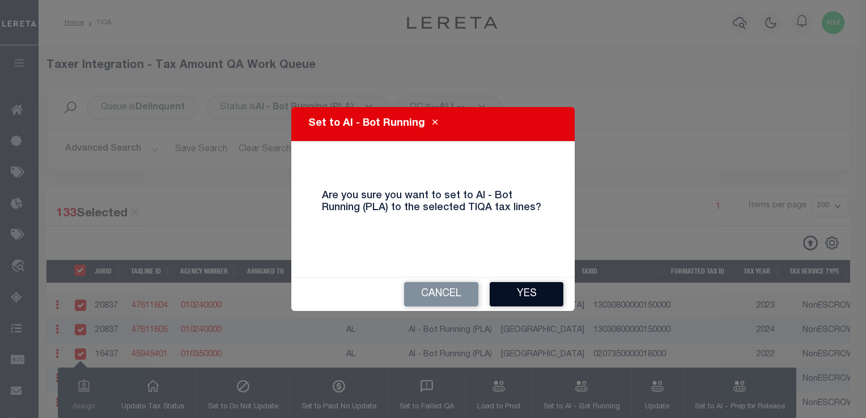
click at [533, 298] on button "Yes" at bounding box center [527, 294] width 74 height 24
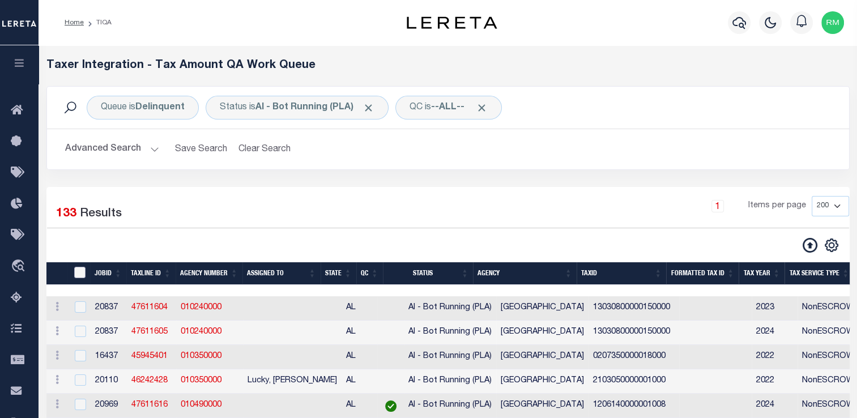
click at [81, 274] on input "TaxID" at bounding box center [79, 272] width 11 height 11
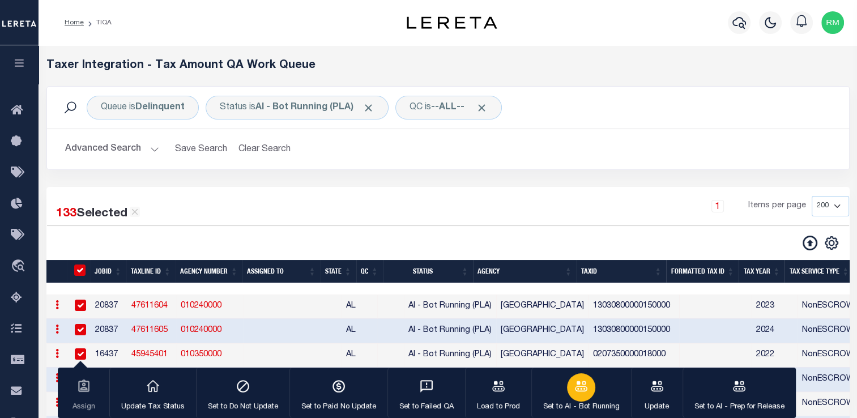
click at [574, 402] on p "Set to AI - Bot Running" at bounding box center [581, 407] width 77 height 11
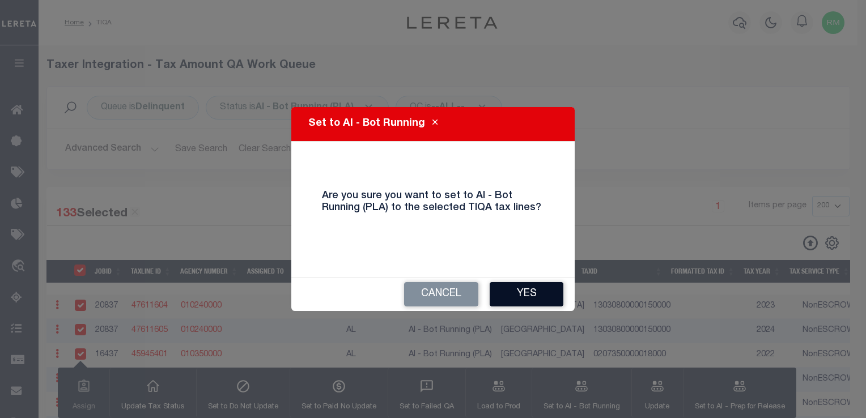
click at [519, 291] on button "Yes" at bounding box center [527, 294] width 74 height 24
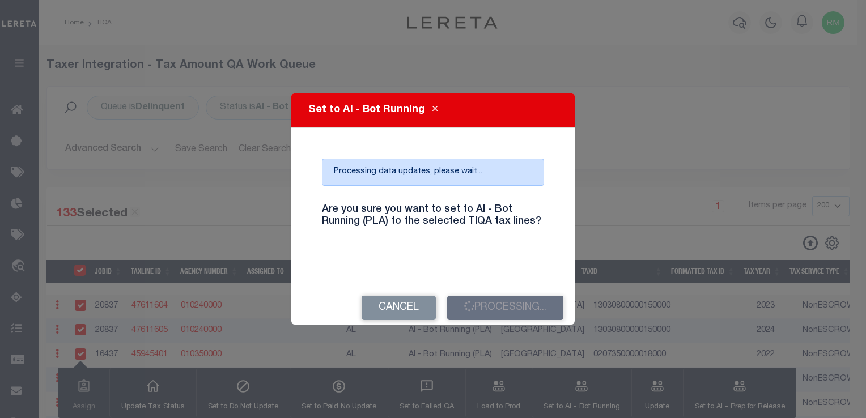
click at [503, 227] on h4 "Are you sure you want to set to AI - Bot Running (PLA) to the selected TIQA tax…" at bounding box center [432, 216] width 239 height 24
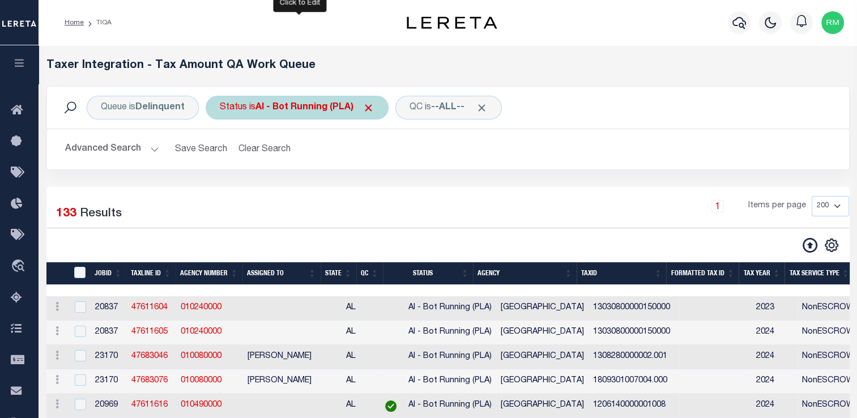
click at [315, 115] on div "Status is AI - Bot Running (PLA)" at bounding box center [297, 108] width 183 height 24
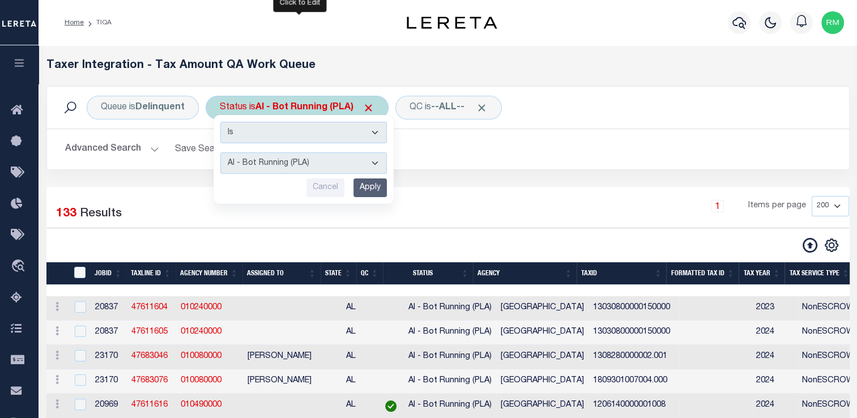
click at [309, 169] on select "AI - Bot Exception (ERR) AI - Bot Running (PLA) AI - Failed QA (FQA) AI - Prep …" at bounding box center [303, 163] width 167 height 22
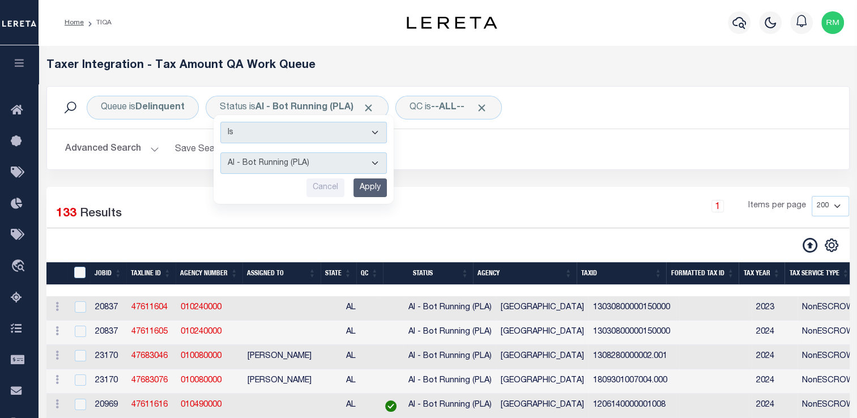
click at [471, 197] on div "1 Items per page 10 25 50 100 200 500 1000 2000" at bounding box center [551, 210] width 598 height 29
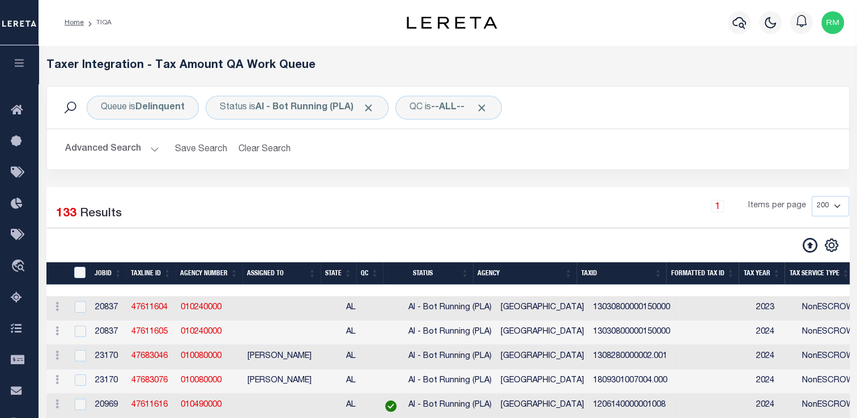
click at [111, 153] on button "Advanced Search" at bounding box center [112, 149] width 94 height 22
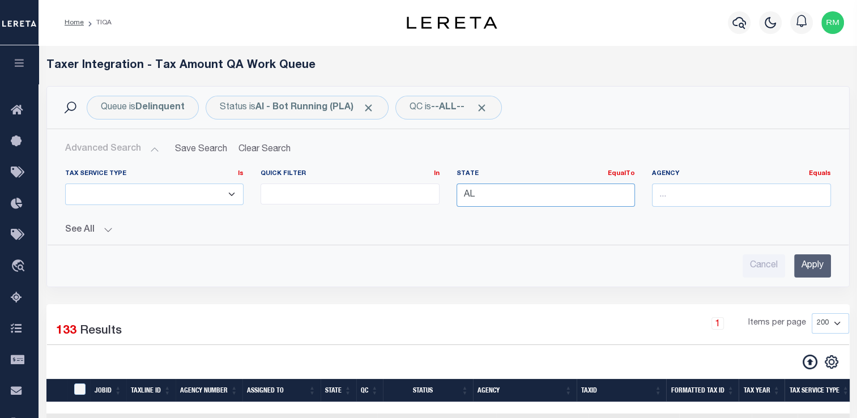
click at [539, 206] on input "AL" at bounding box center [546, 195] width 179 height 23
click at [538, 220] on div "AR" at bounding box center [546, 216] width 178 height 18
click at [813, 268] on input "Apply" at bounding box center [813, 265] width 37 height 23
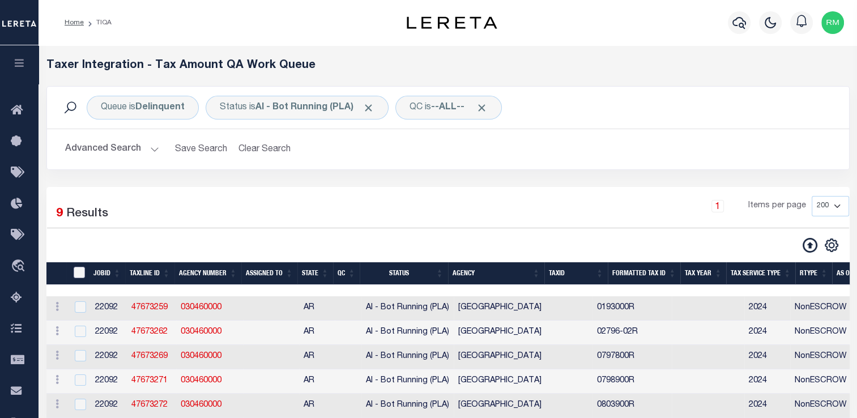
click at [81, 272] on input "TaxID" at bounding box center [79, 272] width 11 height 11
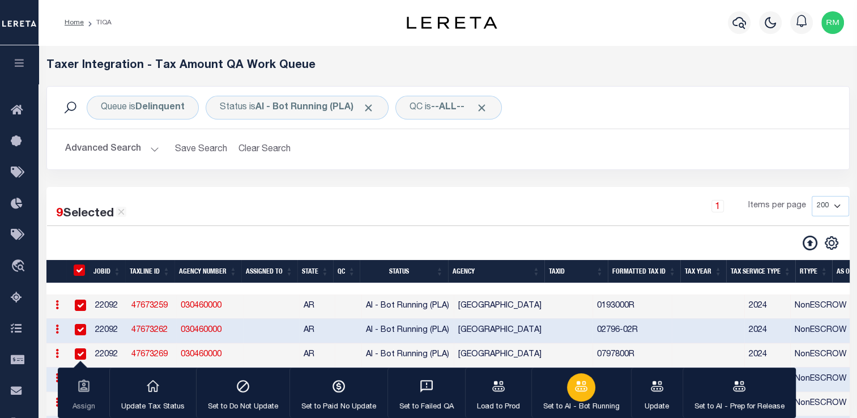
click at [573, 402] on p "Set to AI - Bot Running" at bounding box center [581, 407] width 77 height 11
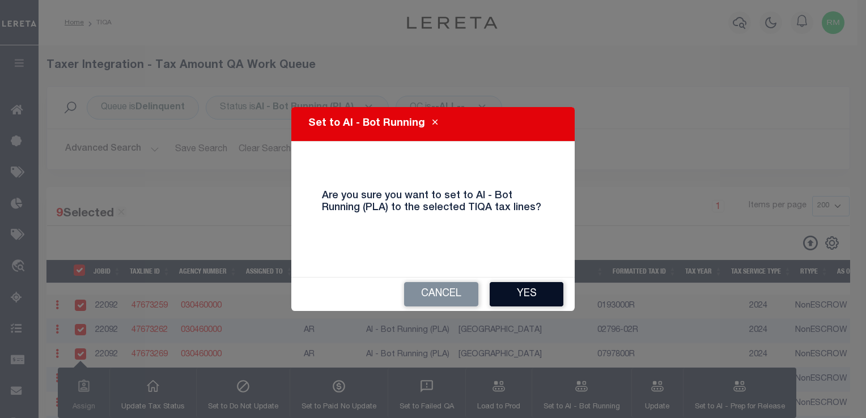
click at [526, 294] on button "Yes" at bounding box center [527, 294] width 74 height 24
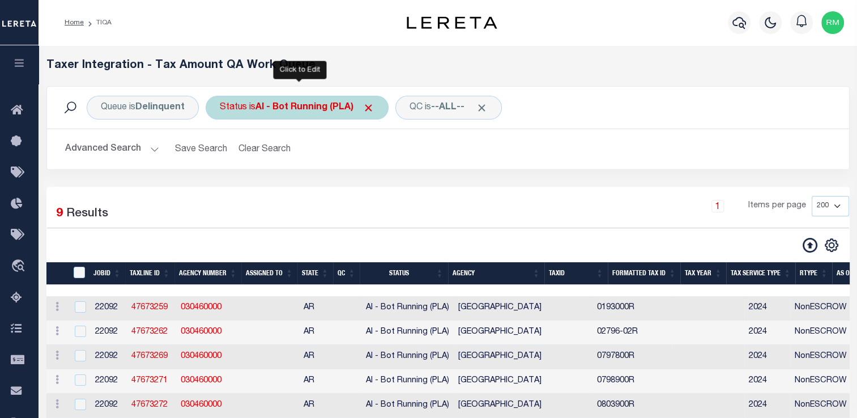
click at [289, 113] on div "Status is AI - Bot Running (PLA) Is Contains AI - Bot Exception (ERR) AI - Bot …" at bounding box center [297, 108] width 183 height 24
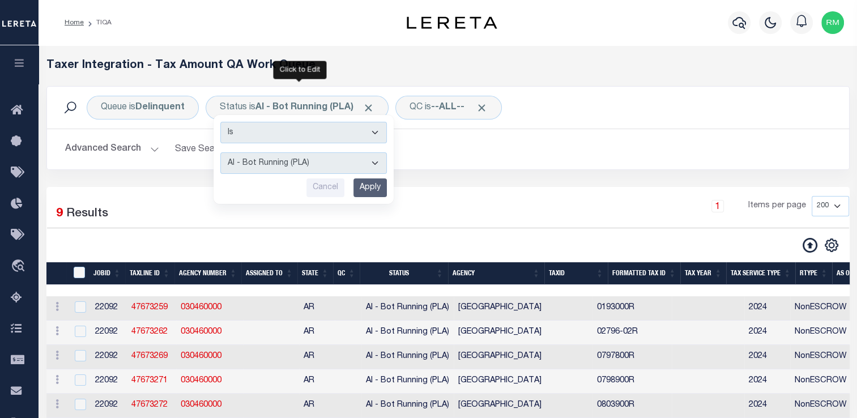
click at [159, 196] on div "9 Selected 9 Results" at bounding box center [141, 212] width 188 height 32
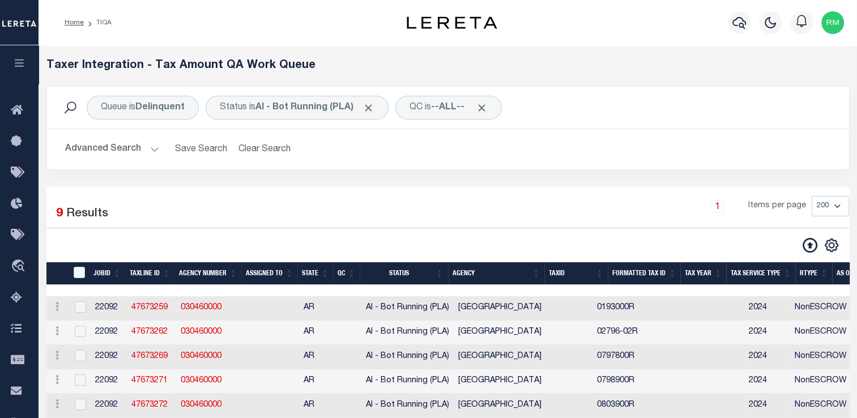
click at [140, 140] on button "Advanced Search" at bounding box center [112, 149] width 94 height 22
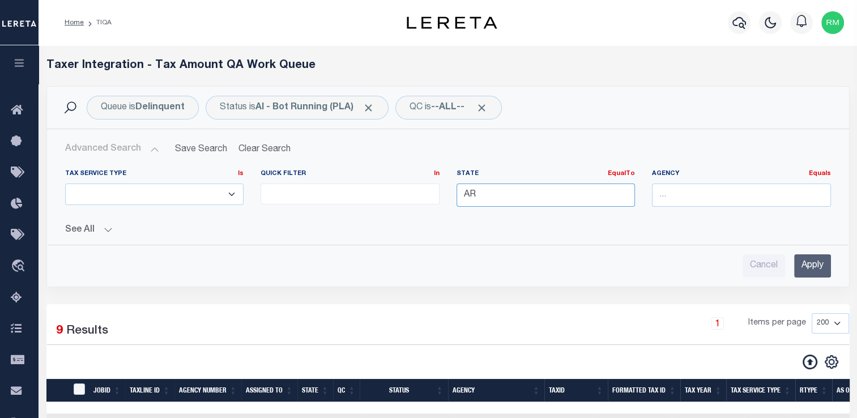
drag, startPoint x: 411, startPoint y: 196, endPoint x: 309, endPoint y: 198, distance: 102.0
click at [309, 198] on div "Tax Service Type Is Is Contains ESCROW NonESCROW Quick Filter In In View Only L…" at bounding box center [448, 192] width 783 height 46
click at [471, 219] on div "LA" at bounding box center [546, 216] width 178 height 18
click at [819, 270] on input "Apply" at bounding box center [813, 265] width 37 height 23
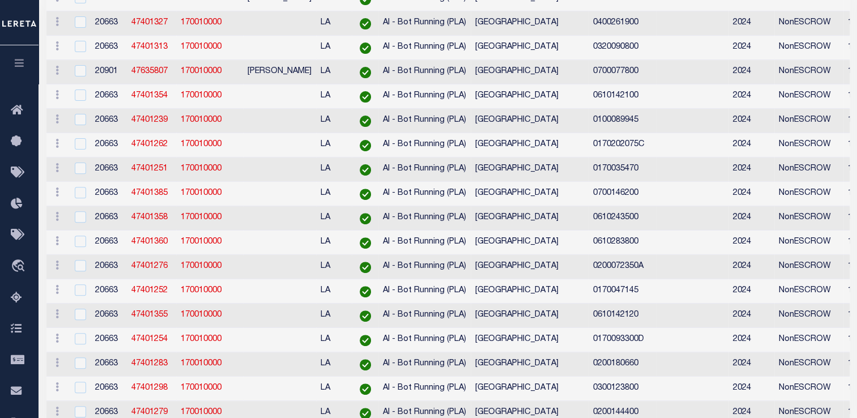
scroll to position [0, 0]
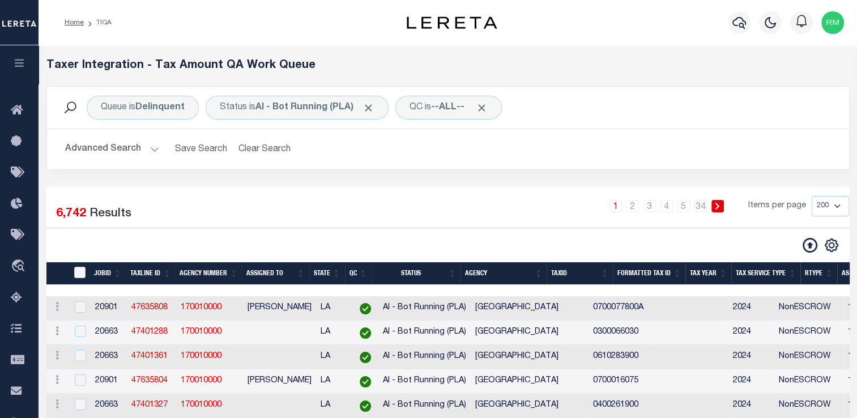
click at [121, 155] on button "Advanced Search" at bounding box center [112, 149] width 94 height 22
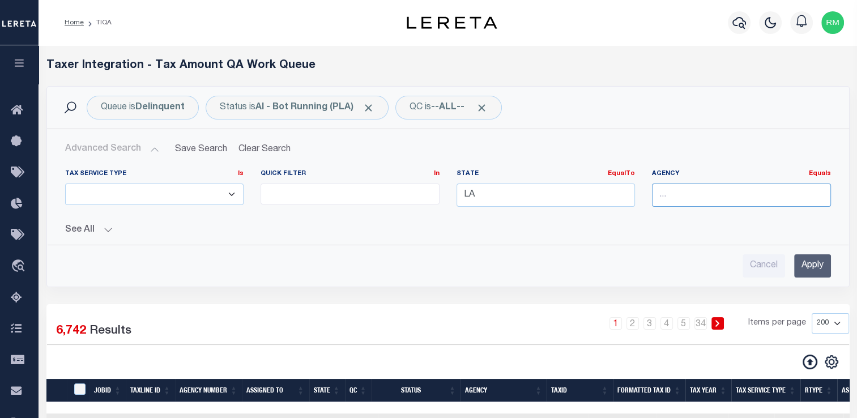
click at [711, 203] on input "text" at bounding box center [741, 195] width 179 height 23
click at [655, 214] on div "ACADIA PARISH" at bounding box center [742, 216] width 178 height 18
click at [809, 271] on input "Apply" at bounding box center [813, 265] width 37 height 23
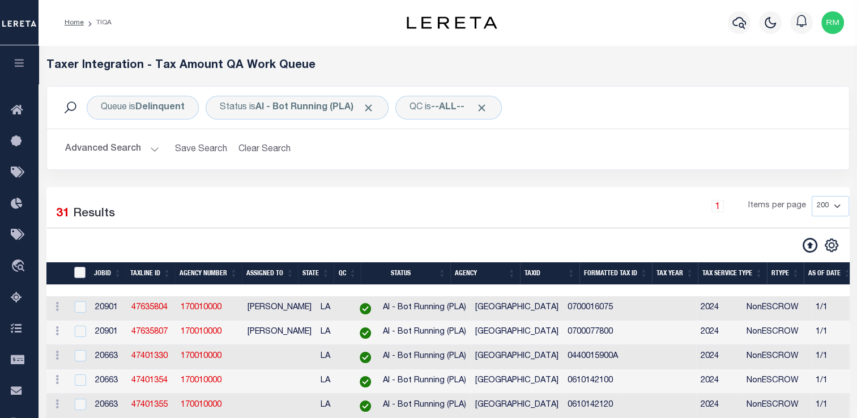
click at [84, 275] on input "TaxID" at bounding box center [79, 272] width 11 height 11
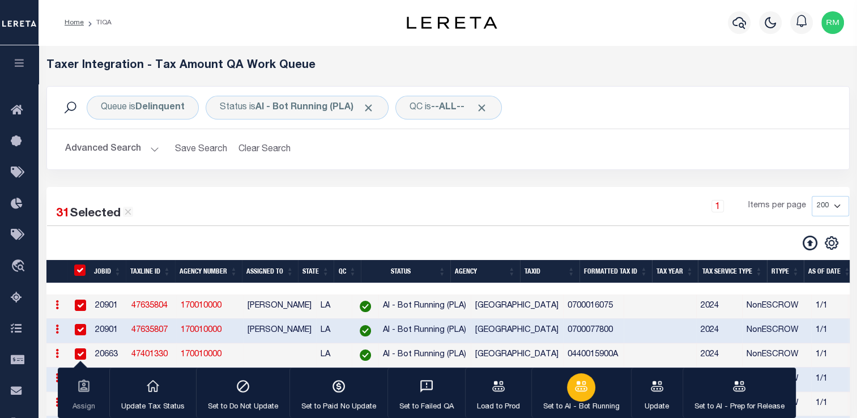
click at [581, 391] on icon "button" at bounding box center [581, 386] width 12 height 10
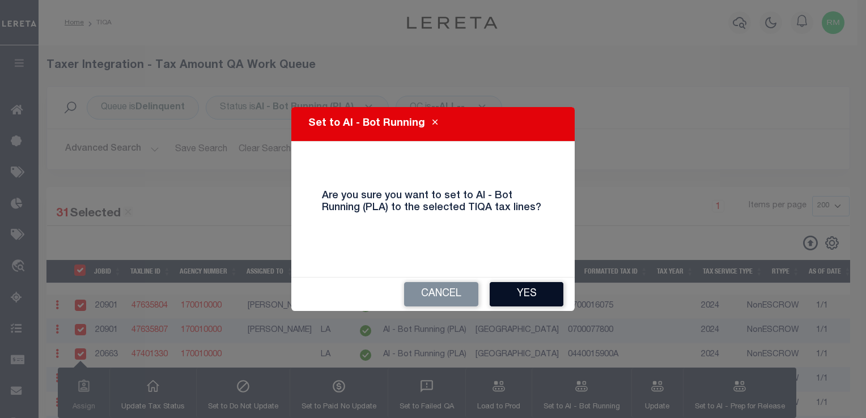
click at [529, 292] on button "Yes" at bounding box center [527, 294] width 74 height 24
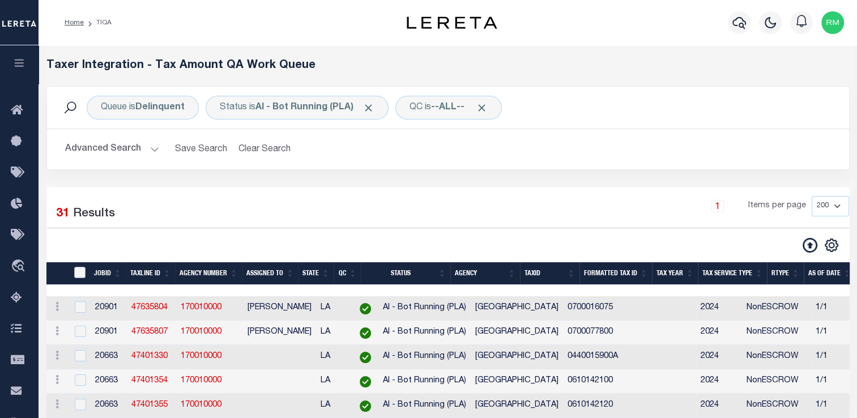
click at [79, 273] on input "TaxID" at bounding box center [79, 272] width 11 height 11
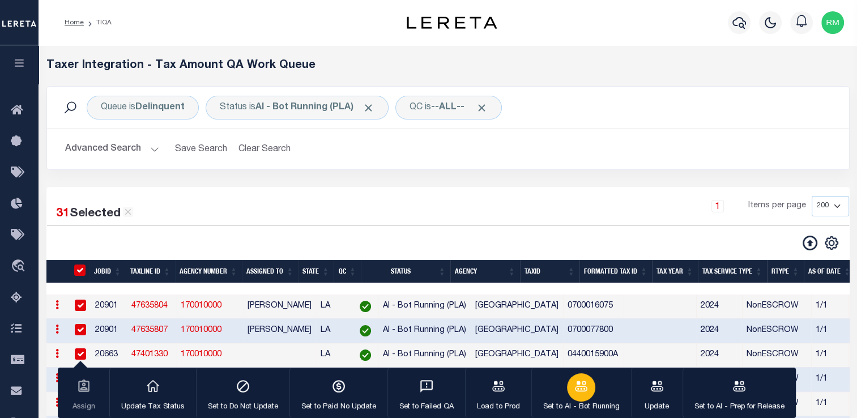
click at [579, 399] on div "button" at bounding box center [581, 387] width 28 height 28
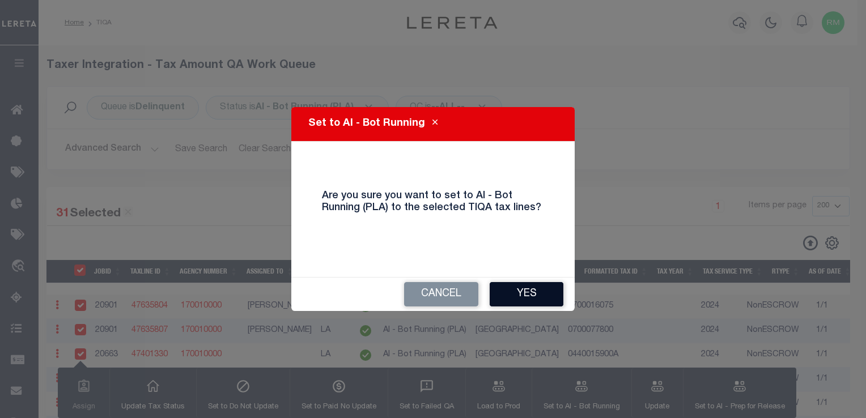
click at [533, 295] on button "Yes" at bounding box center [527, 294] width 74 height 24
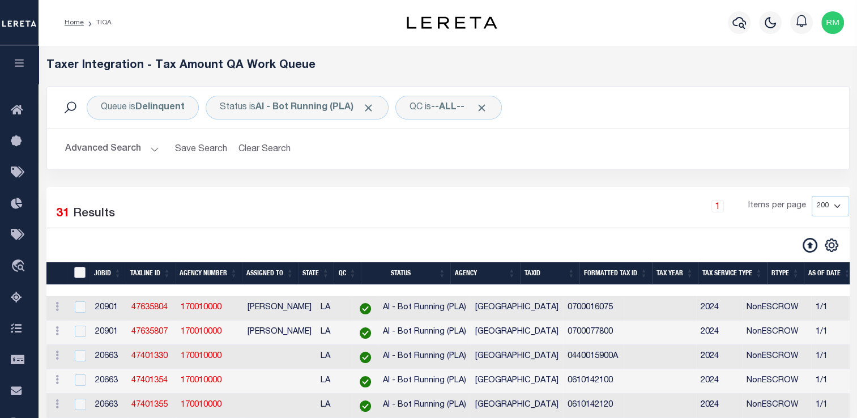
click at [80, 271] on input "TaxID" at bounding box center [79, 272] width 11 height 11
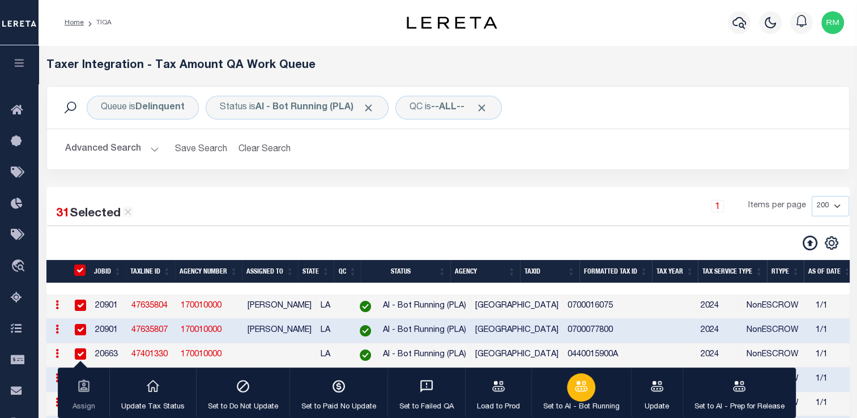
click at [573, 396] on div "button" at bounding box center [581, 387] width 28 height 28
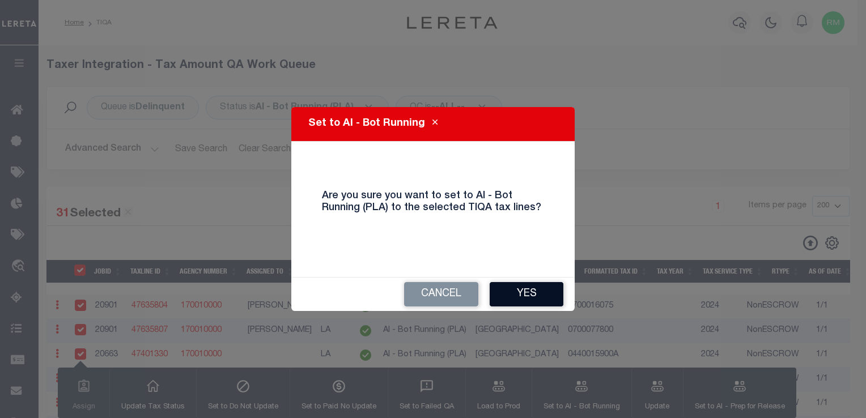
click at [543, 296] on button "Yes" at bounding box center [527, 294] width 74 height 24
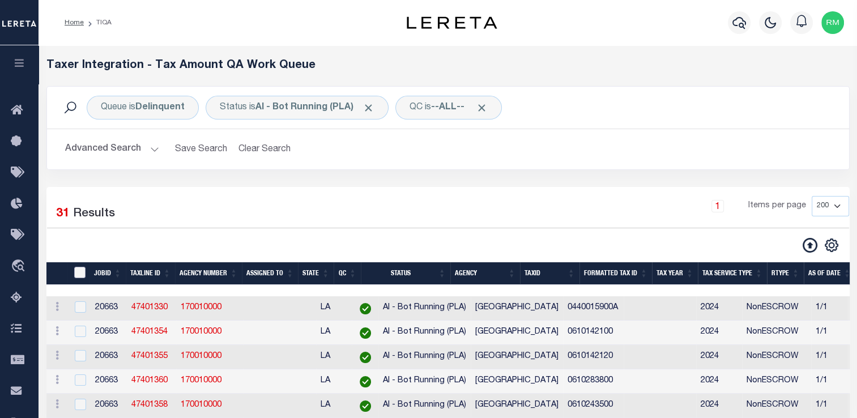
click at [84, 273] on input "TaxID" at bounding box center [79, 272] width 11 height 11
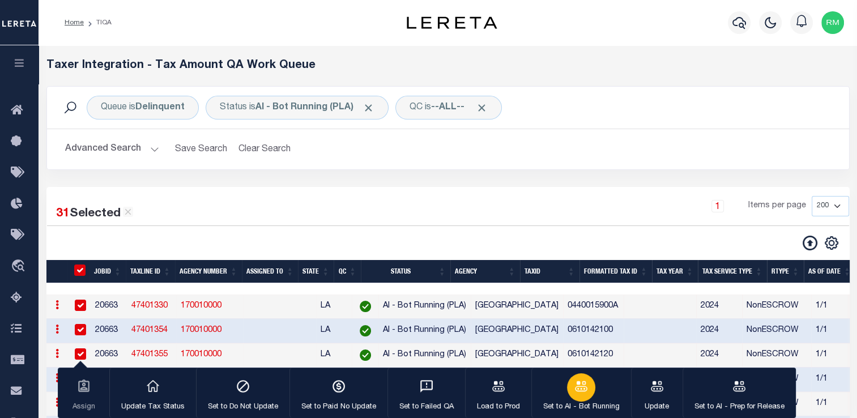
click at [559, 395] on button "Set to AI - Bot Running" at bounding box center [582, 393] width 100 height 51
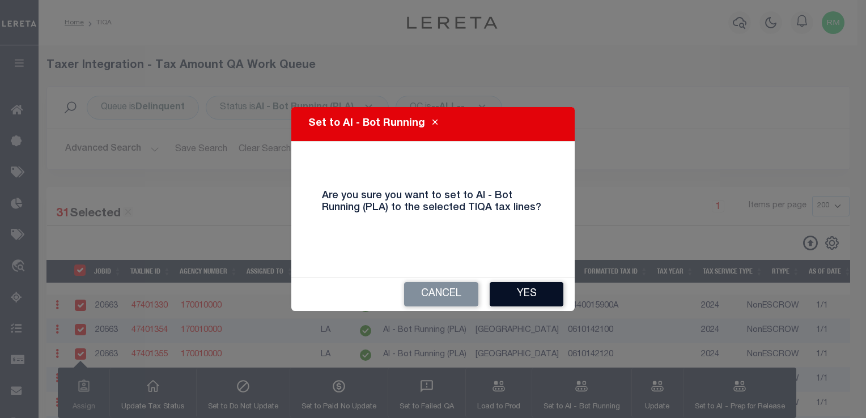
click at [544, 298] on button "Yes" at bounding box center [527, 294] width 74 height 24
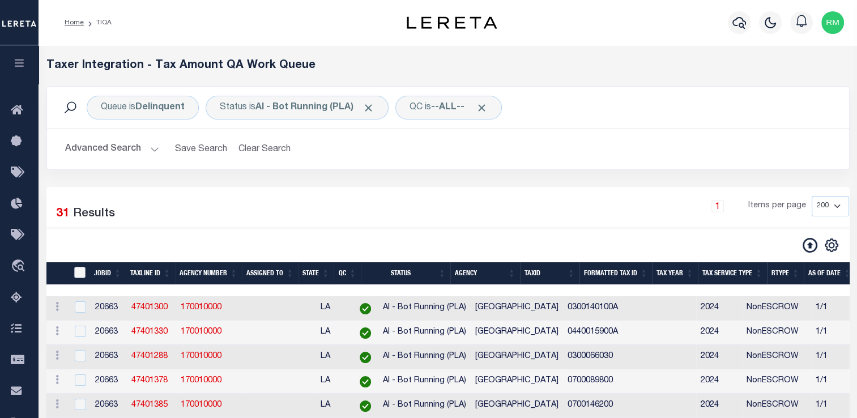
click at [79, 275] on input "TaxID" at bounding box center [79, 272] width 11 height 11
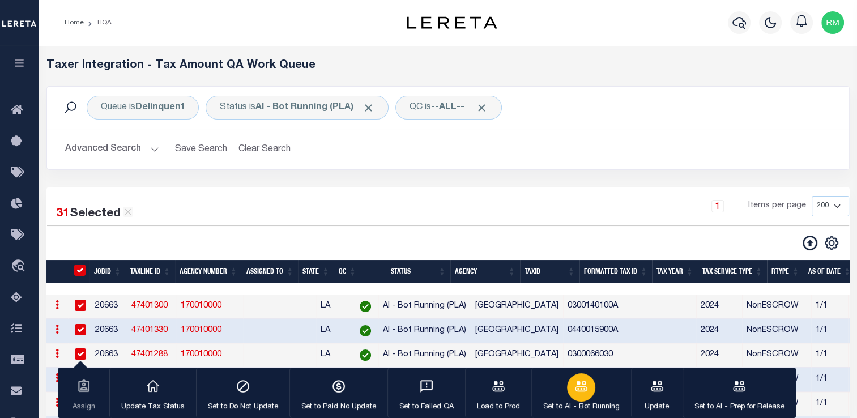
click at [583, 394] on icon "button" at bounding box center [581, 386] width 15 height 15
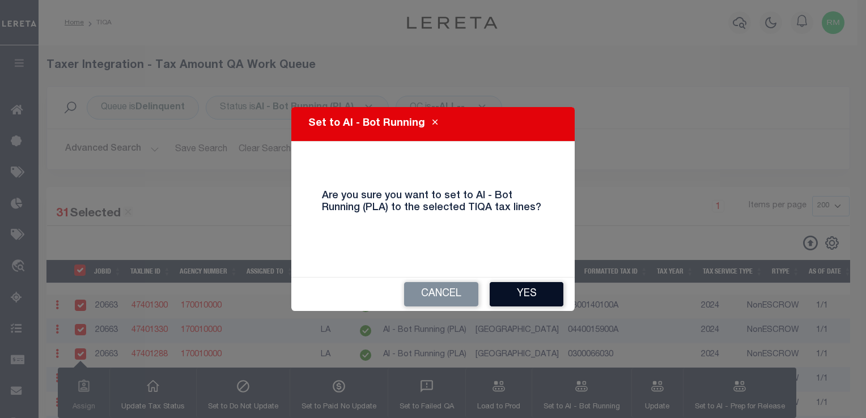
click at [533, 299] on button "Yes" at bounding box center [527, 294] width 74 height 24
